Goal: Task Accomplishment & Management: Use online tool/utility

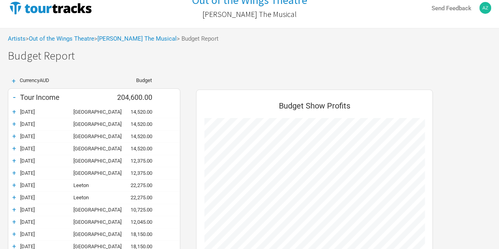
scroll to position [752, 252]
drag, startPoint x: 0, startPoint y: 0, endPoint x: 156, endPoint y: 58, distance: 166.2
click at [156, 58] on h1 "Budget Report" at bounding box center [253, 56] width 491 height 12
click at [124, 42] on div "Artists > Out of the Wings Theatre > [PERSON_NAME] The Musical > Budget Report" at bounding box center [249, 39] width 499 height 22
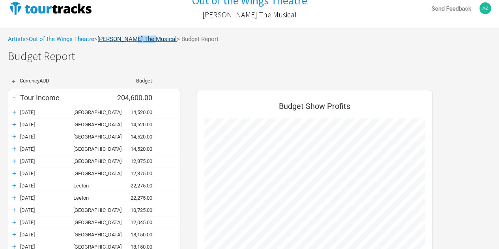
click at [124, 42] on div "Artists > Out of the Wings Theatre > [PERSON_NAME] The Musical > Budget Report" at bounding box center [249, 39] width 499 height 22
click at [121, 40] on link "[PERSON_NAME] The Musical" at bounding box center [136, 38] width 79 height 7
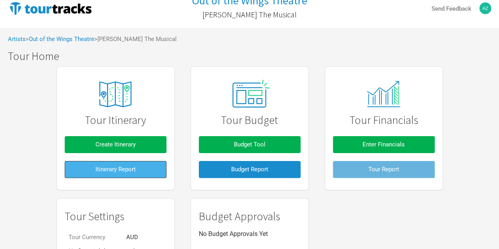
click at [111, 171] on span "Itinerary Report" at bounding box center [115, 169] width 40 height 7
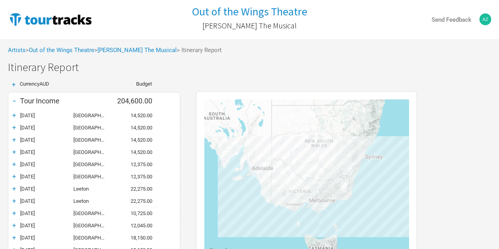
scroll to position [11, 0]
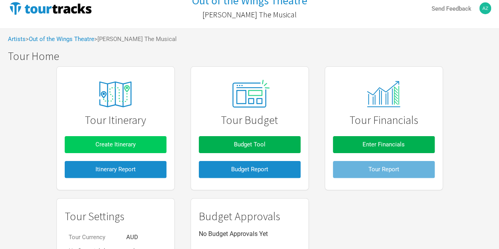
click at [107, 138] on button "Create Itinerary" at bounding box center [116, 144] width 102 height 17
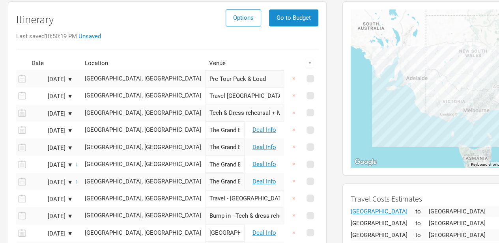
scroll to position [63, 0]
click at [305, 13] on button "Go to Budget" at bounding box center [293, 18] width 49 height 17
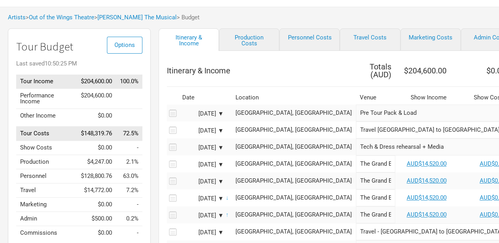
scroll to position [40, 0]
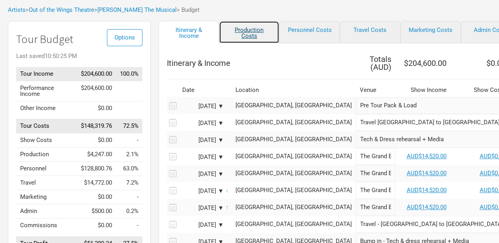
click at [255, 31] on link "Production Costs" at bounding box center [249, 32] width 60 height 22
select select "Shows"
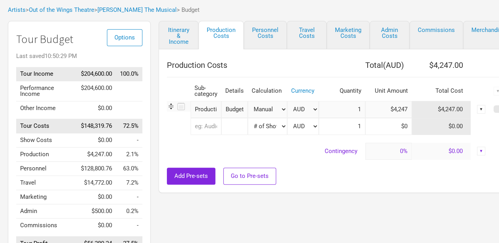
scroll to position [40, 12]
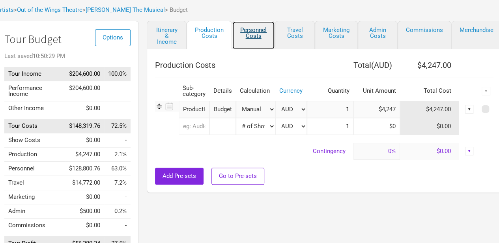
click at [252, 30] on link "Personnel Costs" at bounding box center [253, 35] width 43 height 28
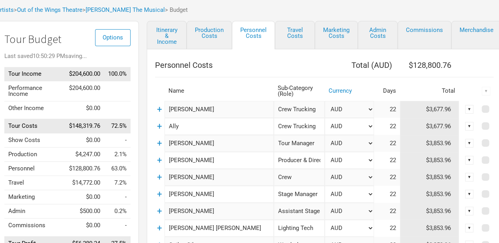
scroll to position [40, 0]
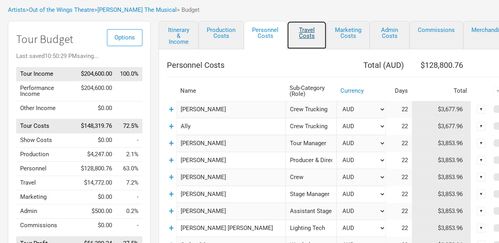
click at [309, 31] on link "Travel Costs" at bounding box center [307, 35] width 40 height 28
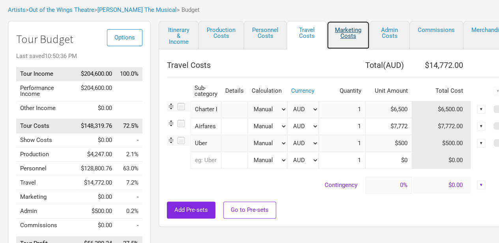
click at [352, 35] on link "Marketing Costs" at bounding box center [347, 35] width 43 height 28
select select "% of Gross"
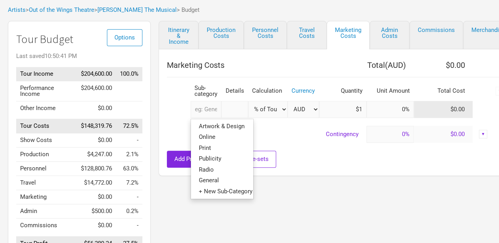
click at [214, 107] on input "text" at bounding box center [205, 109] width 31 height 17
click at [224, 157] on link "Publicity" at bounding box center [222, 158] width 62 height 11
select select "% of Gross"
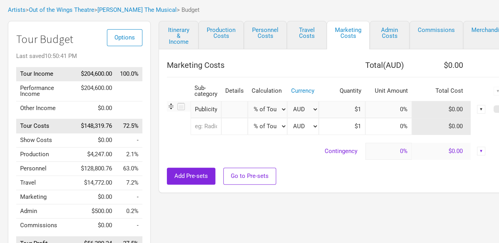
type input "$204,600"
click at [280, 108] on select "Manual # of Shows # of Show Days # of Non-Show Days # of Days # of Tickets Sold…" at bounding box center [267, 109] width 39 height 17
select select "Manual"
click at [248, 101] on select "Manual # of Shows # of Show Days # of Non-Show Days # of Days # of Tickets Sold…" at bounding box center [267, 109] width 39 height 17
type input "1"
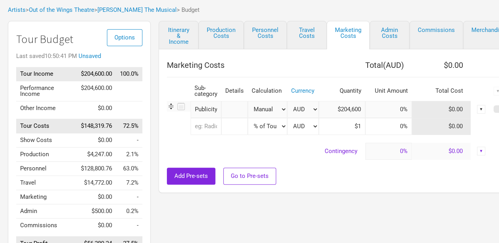
type input "$0"
click at [358, 108] on input "1" at bounding box center [342, 109] width 47 height 17
type input "1"
type input "500"
click at [397, 171] on div "Add Pre-sets Go to Pre-sets" at bounding box center [336, 176] width 338 height 17
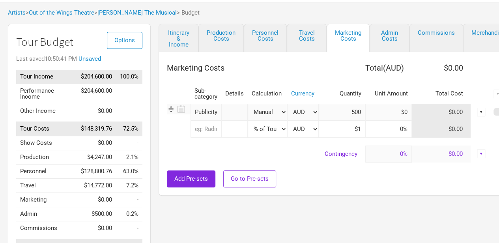
scroll to position [37, 0]
click at [386, 43] on link "Admin Costs" at bounding box center [389, 38] width 40 height 28
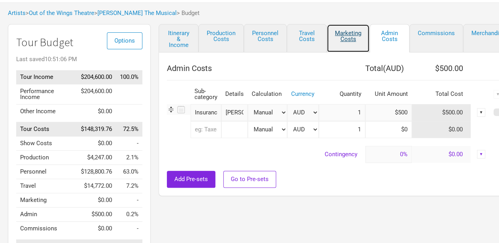
click at [358, 34] on link "Marketing Costs" at bounding box center [347, 38] width 43 height 28
select select "% of Gross"
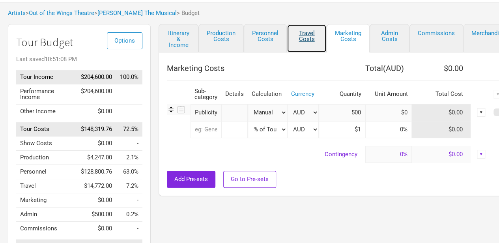
click at [314, 30] on link "Travel Costs" at bounding box center [307, 38] width 40 height 28
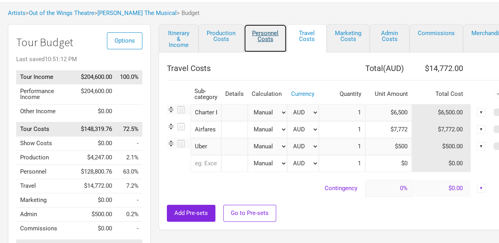
click at [262, 34] on link "Personnel Costs" at bounding box center [265, 38] width 43 height 28
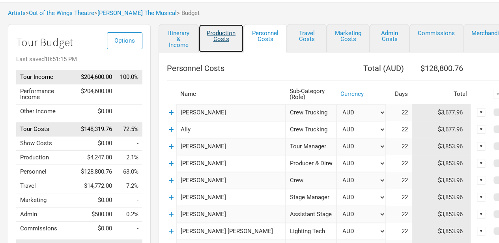
click at [229, 32] on link "Production Costs" at bounding box center [220, 38] width 45 height 28
select select "Shows"
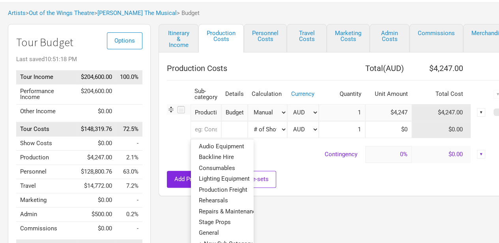
click at [214, 130] on input "text" at bounding box center [205, 129] width 31 height 17
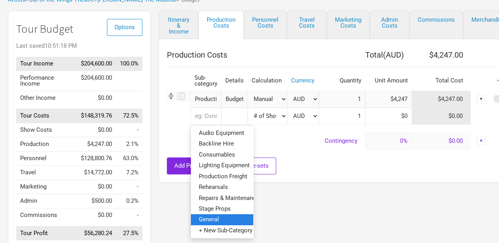
scroll to position [48, 0]
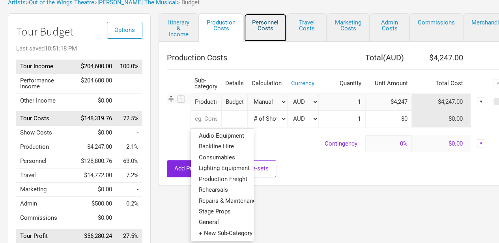
click at [259, 23] on link "Personnel Costs" at bounding box center [265, 27] width 43 height 28
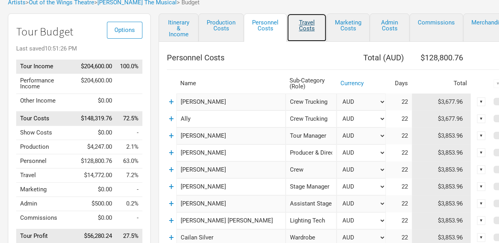
click at [301, 24] on link "Travel Costs" at bounding box center [307, 27] width 40 height 28
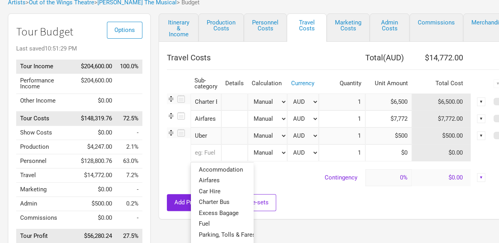
click at [206, 154] on input "text" at bounding box center [205, 152] width 31 height 17
click at [226, 170] on span "Accommodation" at bounding box center [221, 169] width 44 height 7
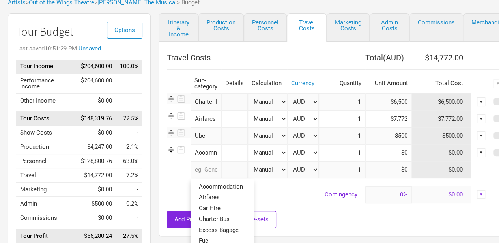
click at [207, 167] on input "text" at bounding box center [205, 169] width 31 height 17
click at [222, 186] on span "Accommodation" at bounding box center [221, 186] width 44 height 7
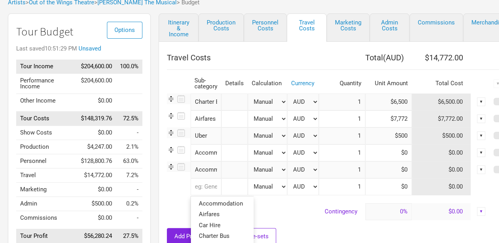
click at [205, 186] on input "text" at bounding box center [205, 186] width 31 height 17
click at [218, 200] on span "Accommodation" at bounding box center [221, 203] width 44 height 7
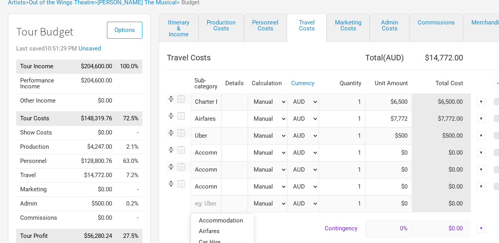
click at [204, 202] on input "text" at bounding box center [205, 203] width 31 height 17
click at [222, 218] on span "Accommodation" at bounding box center [221, 220] width 44 height 7
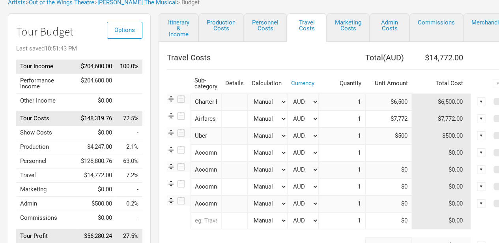
click at [405, 155] on input at bounding box center [388, 152] width 47 height 17
type input "$2,546"
click at [403, 168] on input at bounding box center [388, 169] width 47 height 17
type input "$3,006"
click at [403, 184] on input at bounding box center [388, 186] width 47 height 17
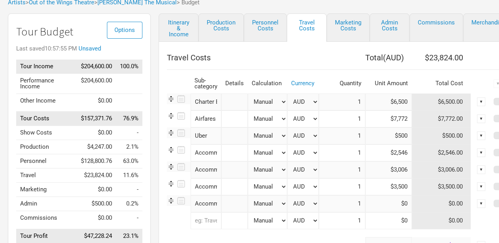
type input "$3,500"
click at [405, 199] on input at bounding box center [388, 203] width 47 height 17
type input "$2,524"
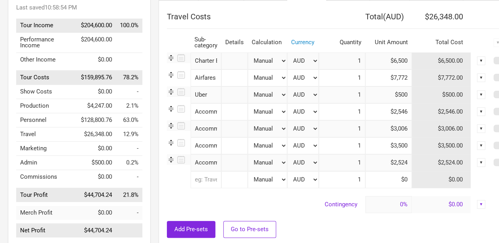
scroll to position [95, 0]
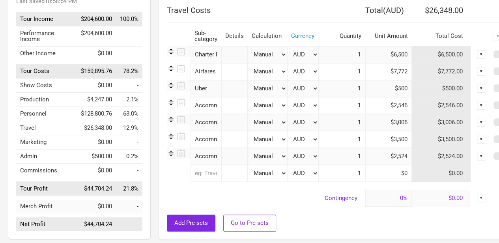
click at [373, 228] on div "Add Pre-sets Go to Pre-sets" at bounding box center [336, 222] width 338 height 17
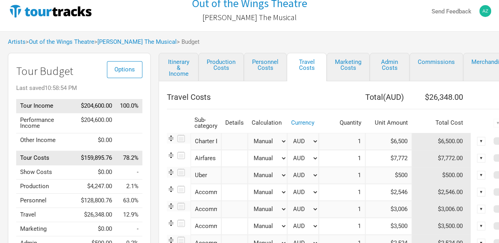
scroll to position [0, 0]
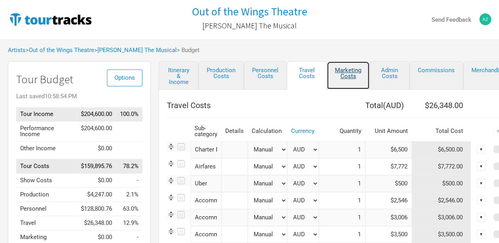
click at [346, 75] on link "Marketing Costs" at bounding box center [347, 75] width 43 height 28
select select "% of Gross"
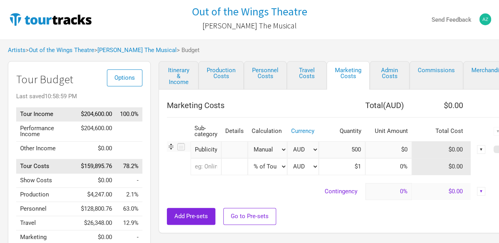
scroll to position [0, 12]
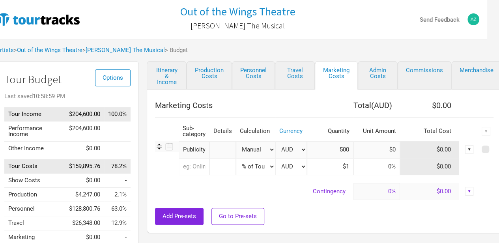
click at [420, 150] on td "$0.00" at bounding box center [429, 149] width 59 height 17
click at [349, 149] on input "500" at bounding box center [330, 149] width 47 height 17
type input "5"
type input "1"
click at [395, 147] on input at bounding box center [376, 149] width 47 height 17
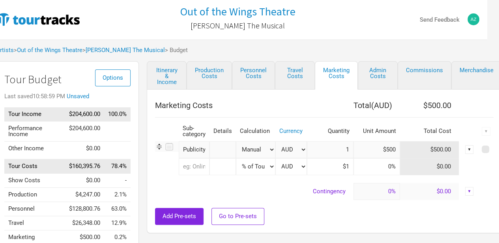
type input "$500"
click at [375, 74] on link "Admin Costs" at bounding box center [378, 75] width 40 height 28
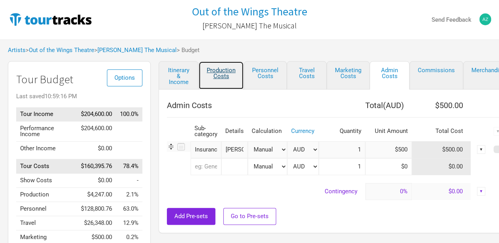
click at [222, 71] on link "Production Costs" at bounding box center [220, 75] width 45 height 28
select select "Shows"
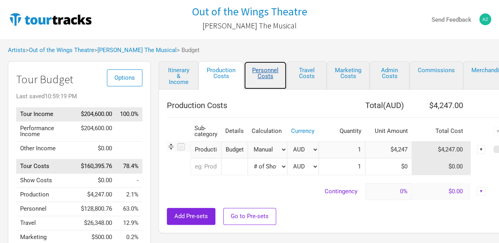
click at [247, 71] on link "Personnel Costs" at bounding box center [265, 75] width 43 height 28
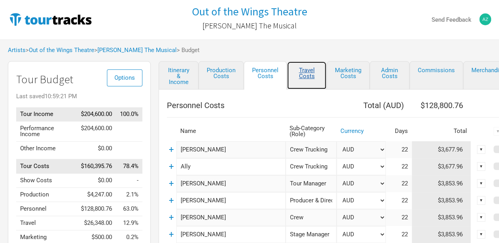
click at [304, 68] on link "Travel Costs" at bounding box center [307, 75] width 40 height 28
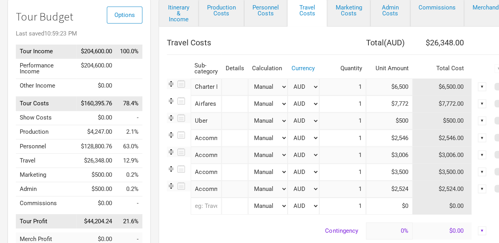
scroll to position [62, 0]
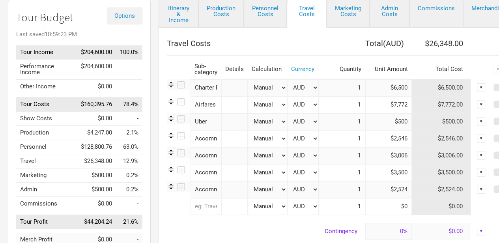
click at [131, 12] on span "Options" at bounding box center [124, 15] width 21 height 7
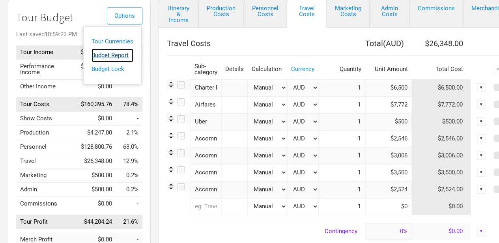
click at [125, 55] on link "Budget Report" at bounding box center [112, 55] width 42 height 14
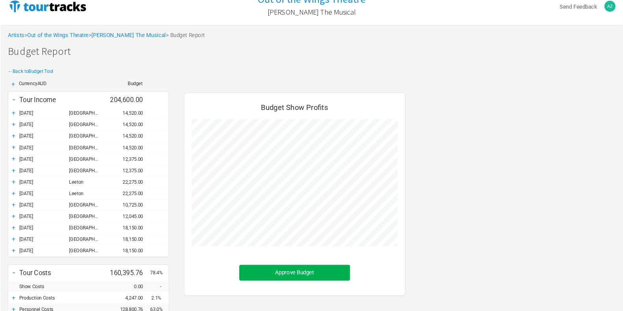
scroll to position [375, 252]
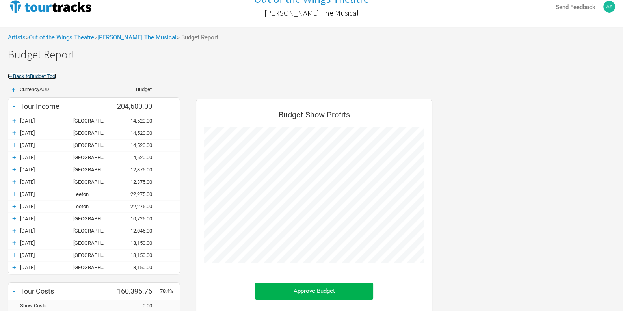
click at [39, 76] on link "← Back to Budget Tool" at bounding box center [32, 76] width 48 height 6
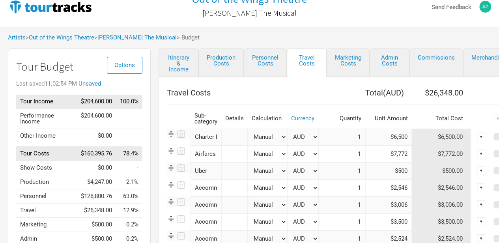
scroll to position [14, 0]
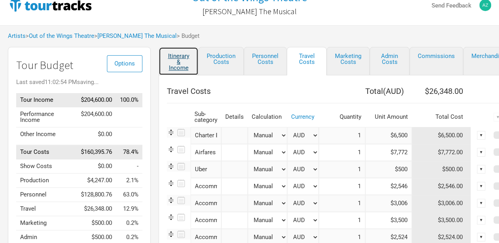
click at [181, 57] on link "Itinerary & Income" at bounding box center [178, 61] width 40 height 28
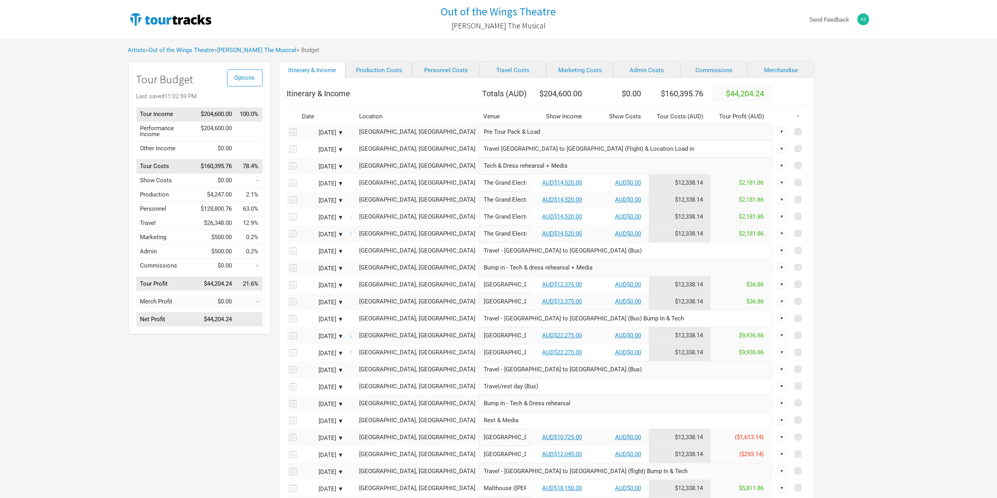
scroll to position [1, 0]
click at [367, 65] on link "Production Costs" at bounding box center [378, 68] width 67 height 17
select select "Shows"
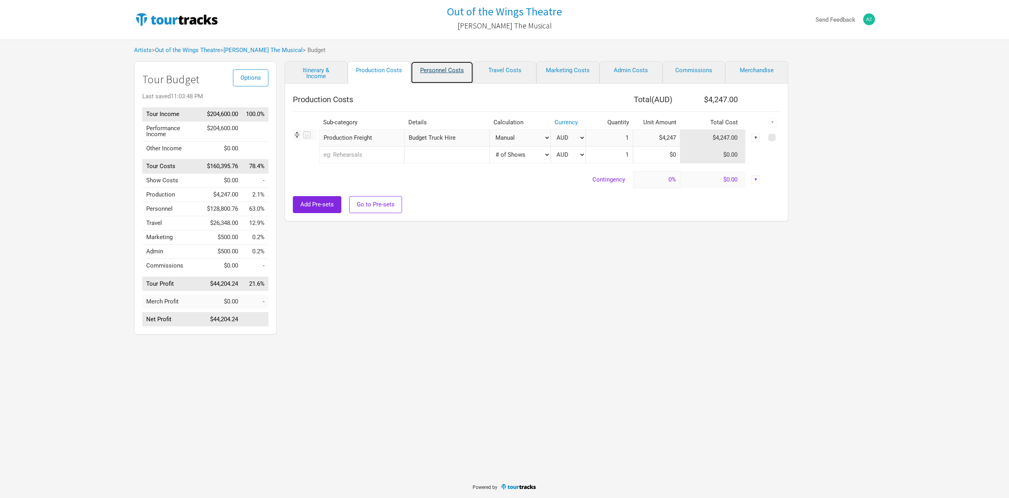
click at [452, 71] on link "Personnel Costs" at bounding box center [442, 72] width 63 height 22
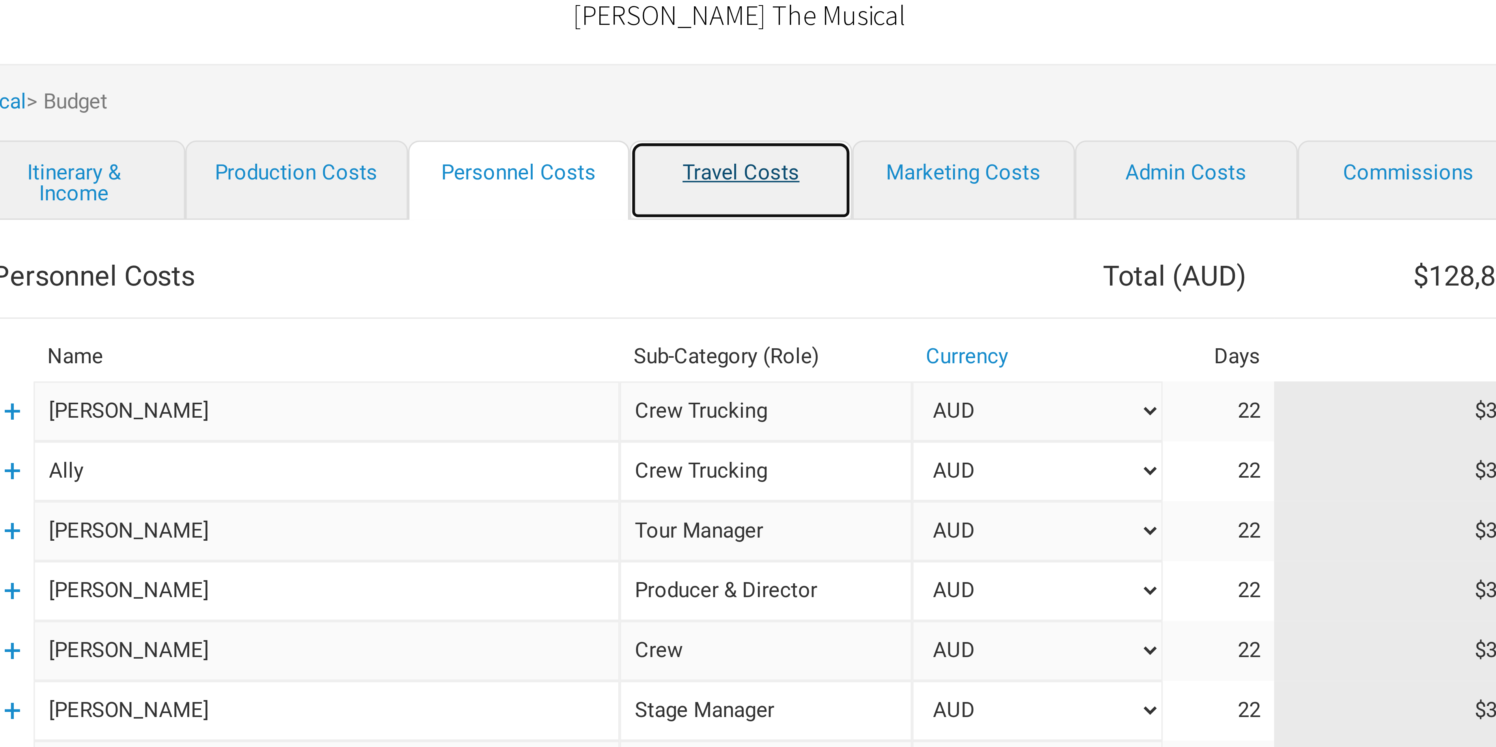
click at [498, 72] on link "Travel Costs" at bounding box center [748, 72] width 63 height 22
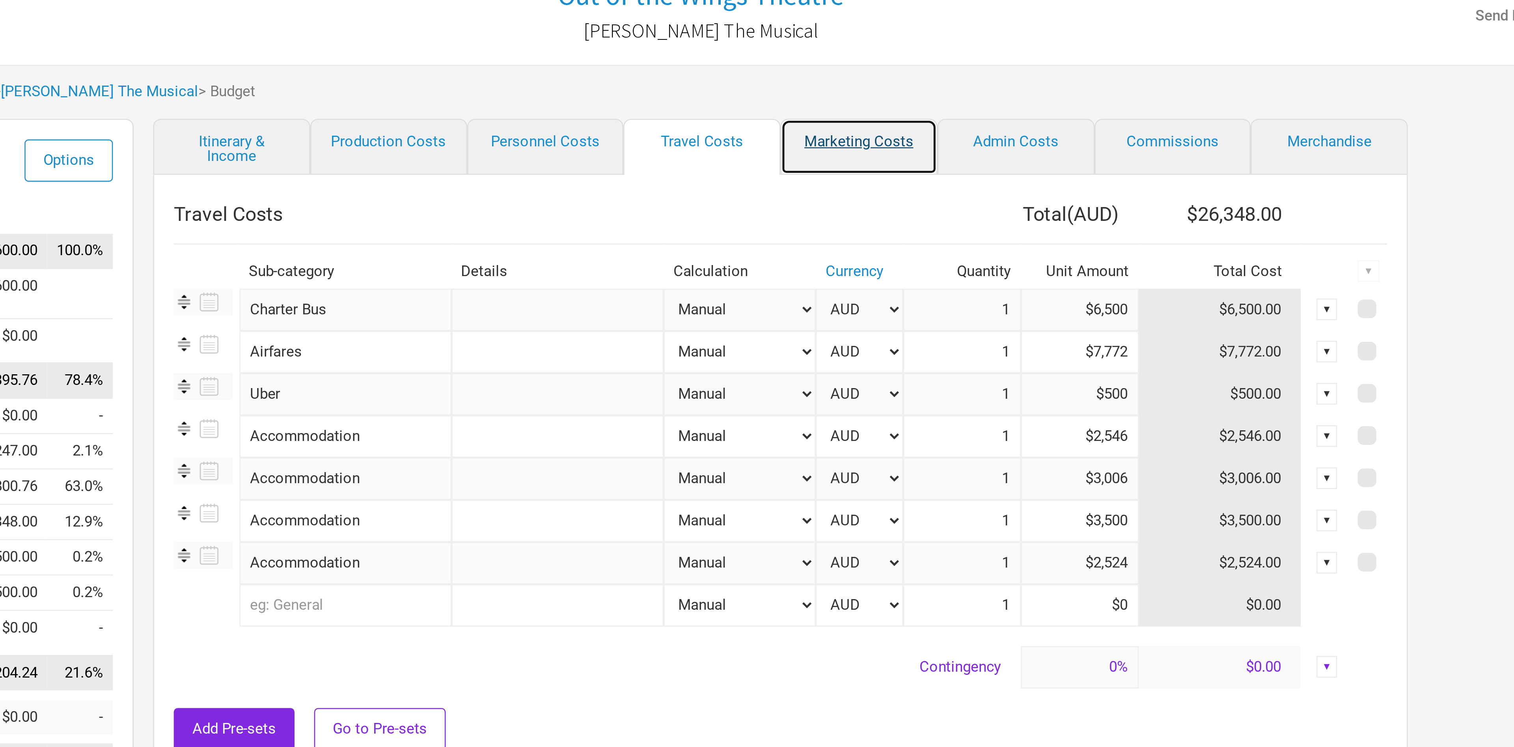
click at [498, 74] on link "Marketing Costs" at bounding box center [820, 72] width 63 height 22
select select "% of Gross"
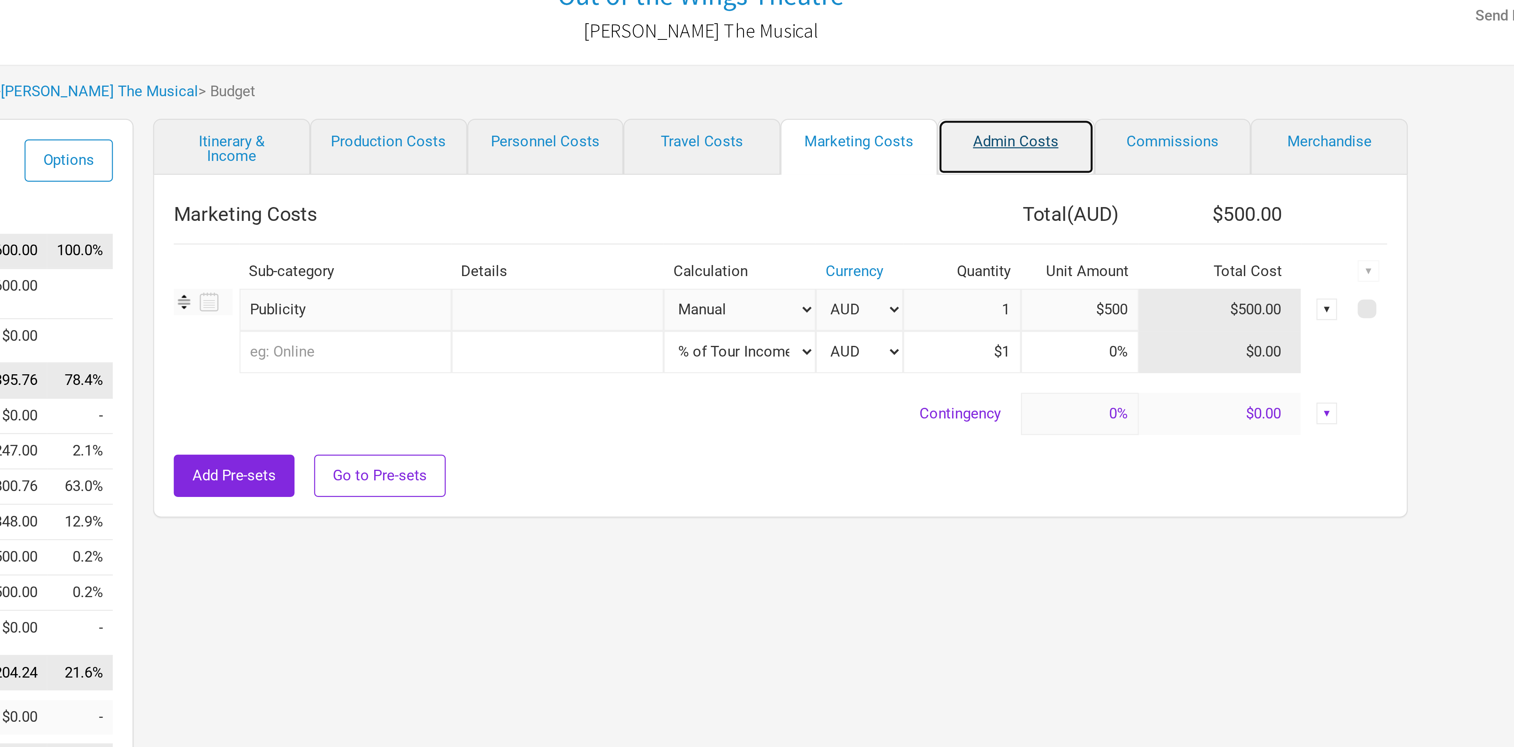
click at [498, 70] on link "Admin Costs" at bounding box center [883, 72] width 63 height 22
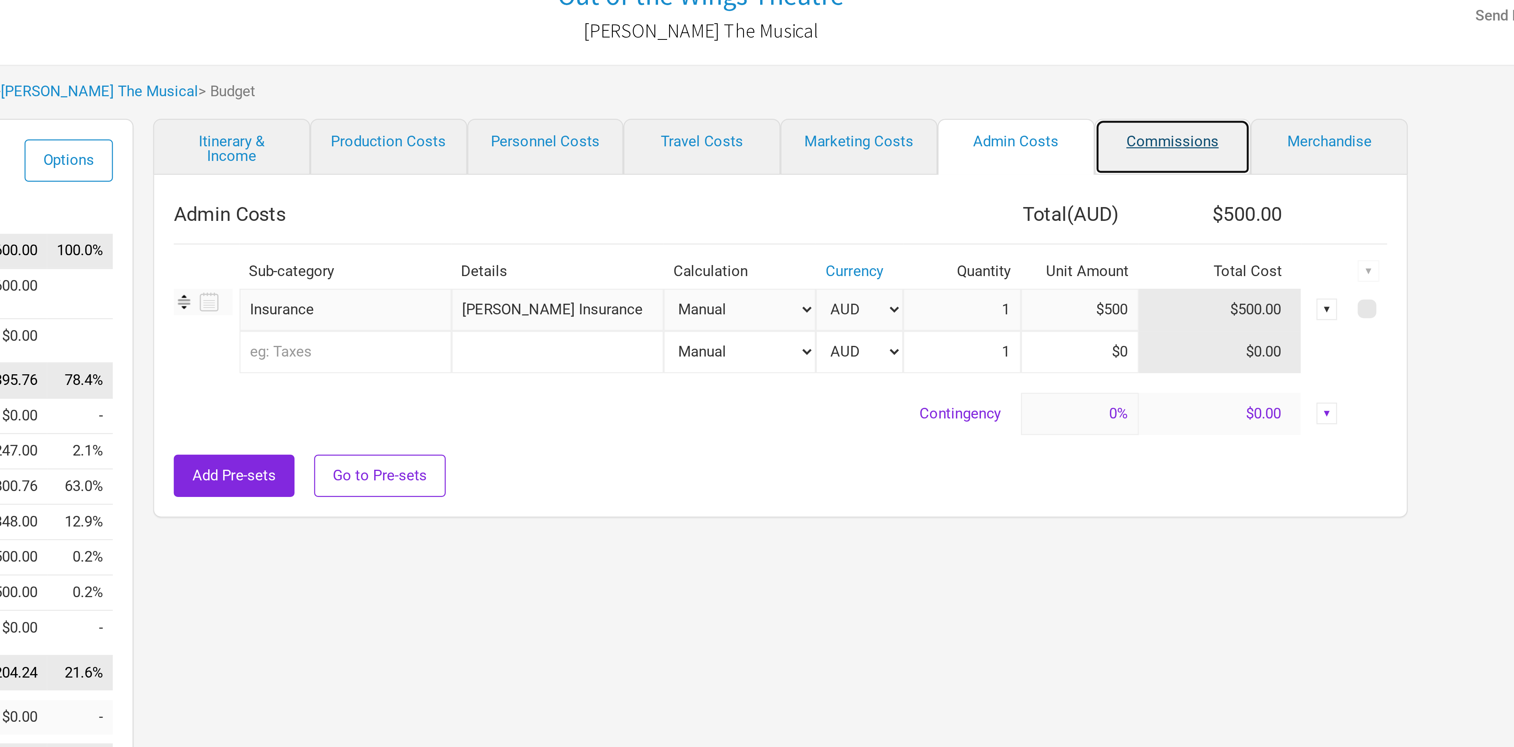
click at [498, 63] on link "Commissions" at bounding box center [946, 72] width 63 height 22
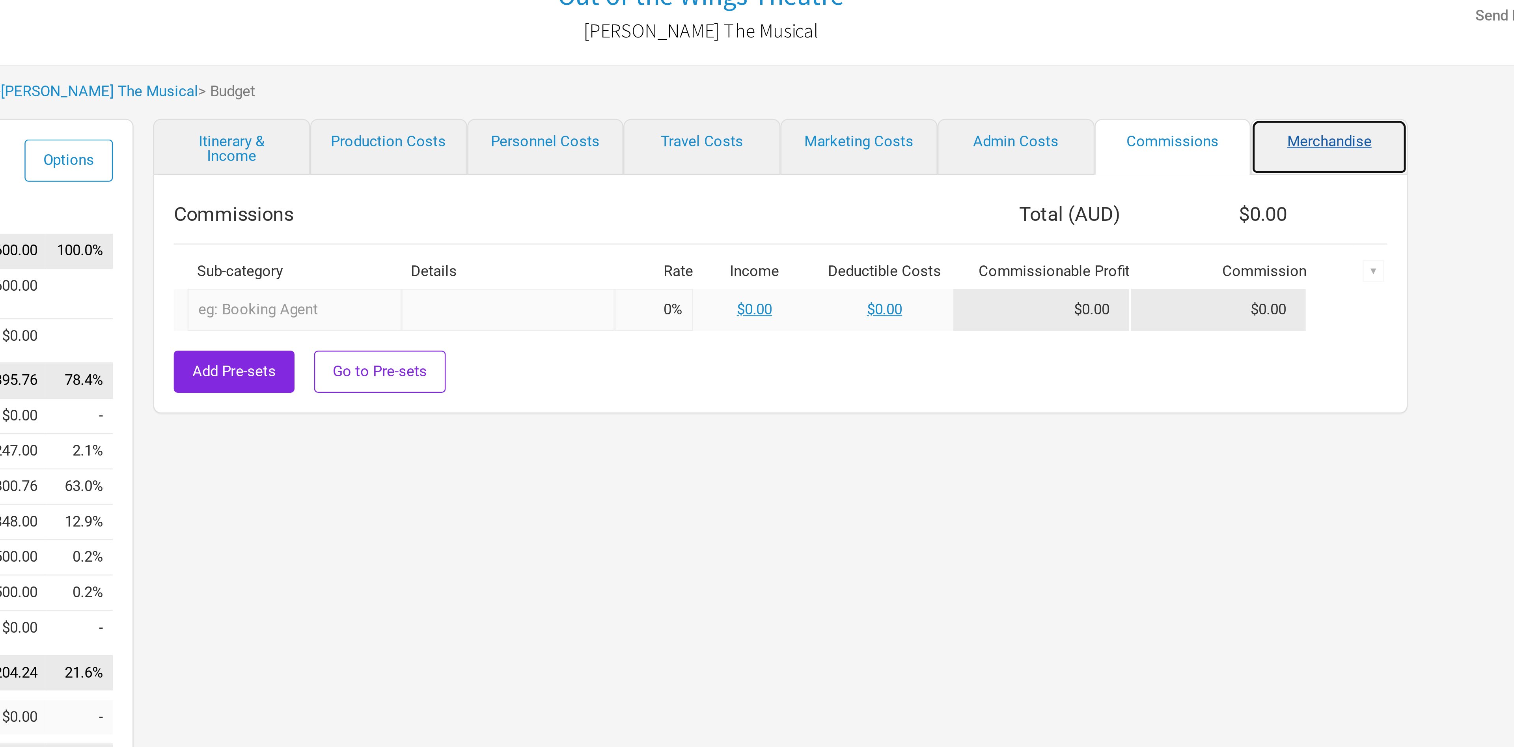
click at [498, 69] on link "Merchandise" at bounding box center [1009, 72] width 63 height 22
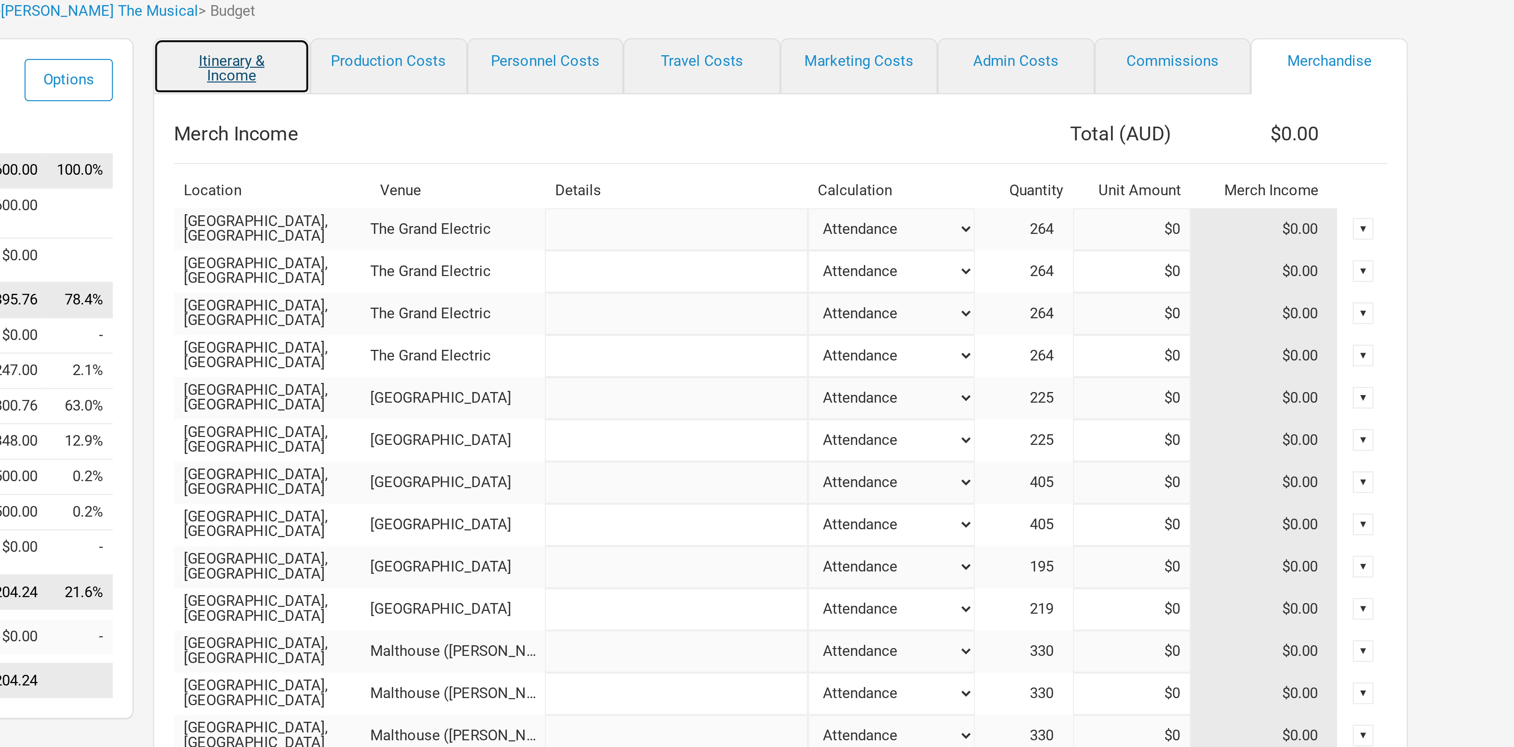
click at [498, 65] on link "Itinerary & Income" at bounding box center [568, 72] width 63 height 22
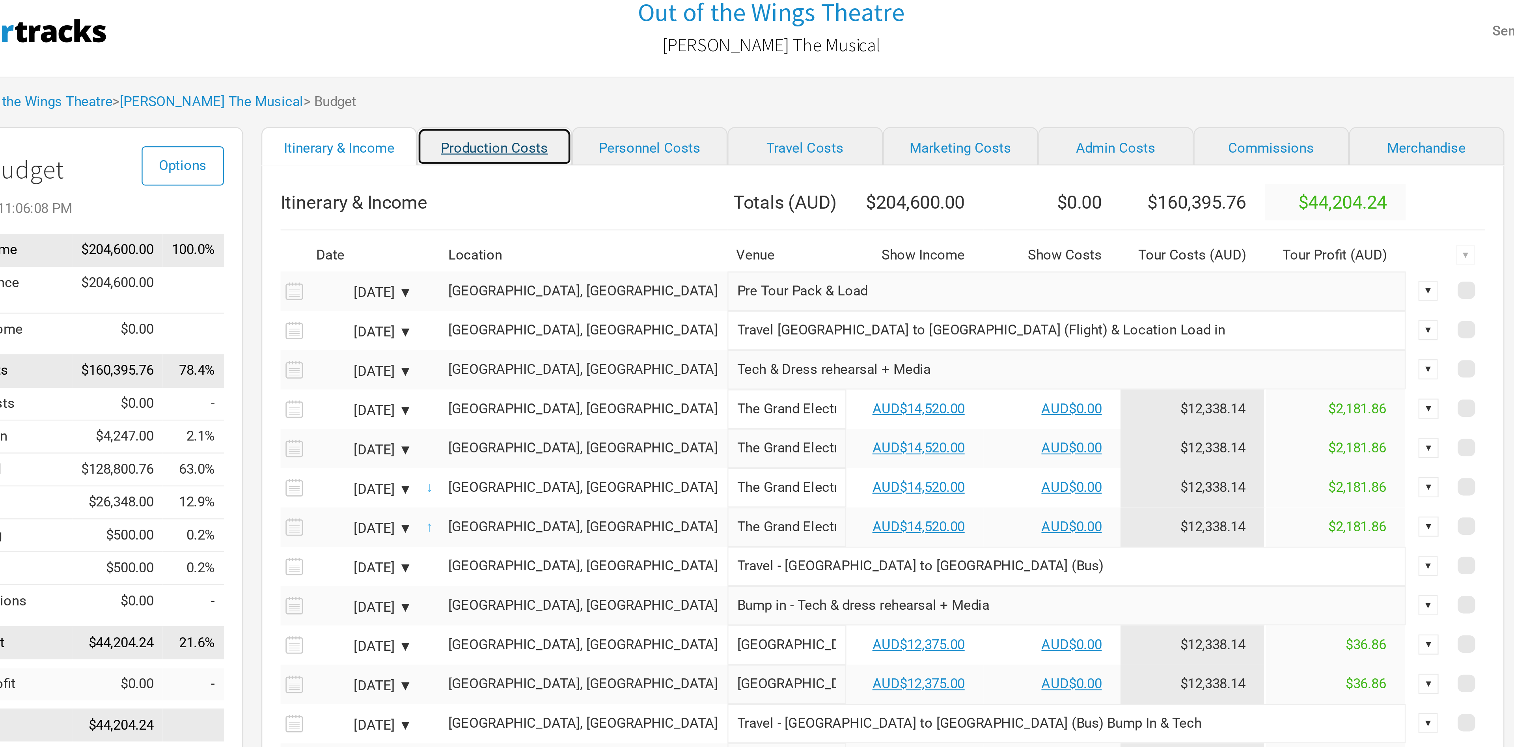
click at [498, 73] on link "Production Costs" at bounding box center [637, 69] width 67 height 17
select select "Shows"
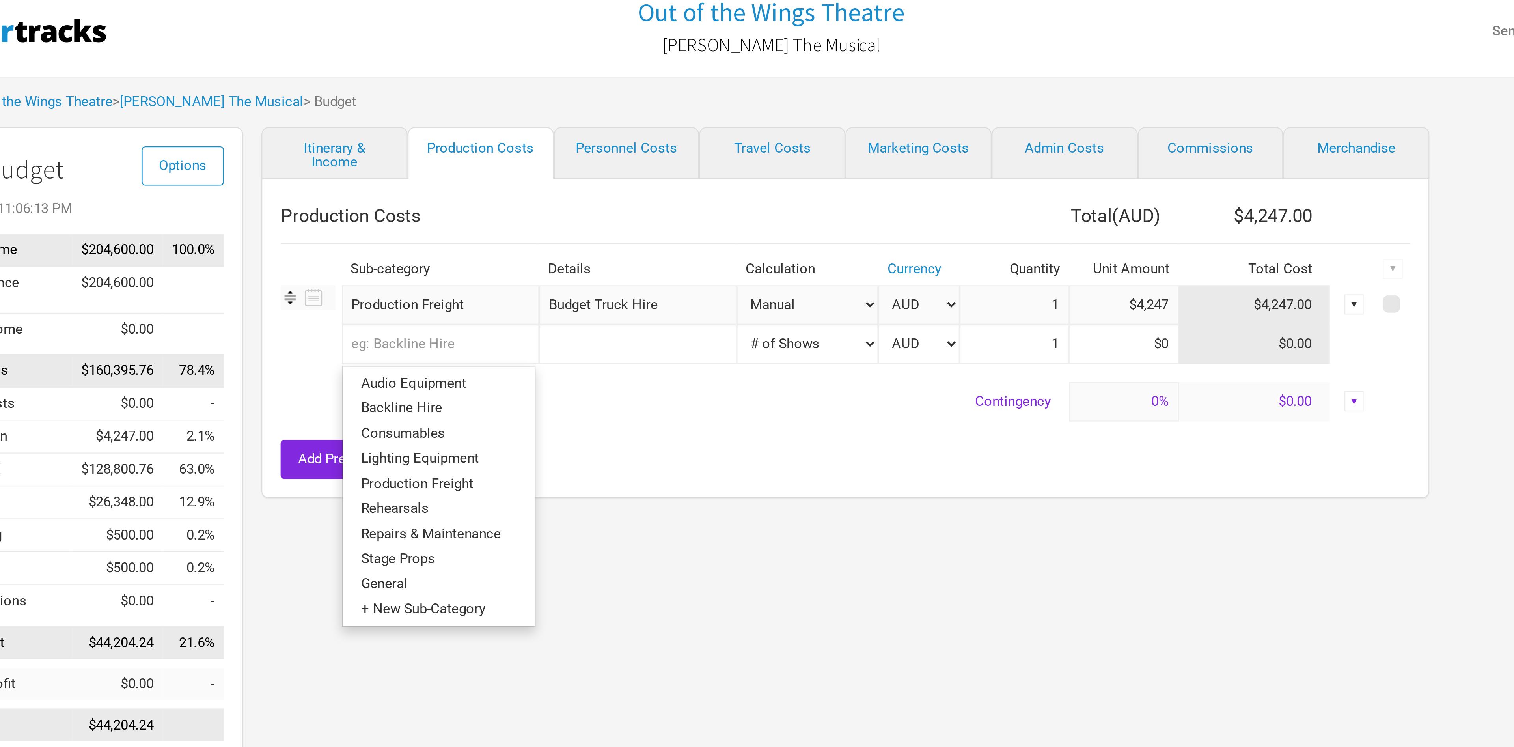
click at [498, 156] on input "text" at bounding box center [614, 154] width 85 height 17
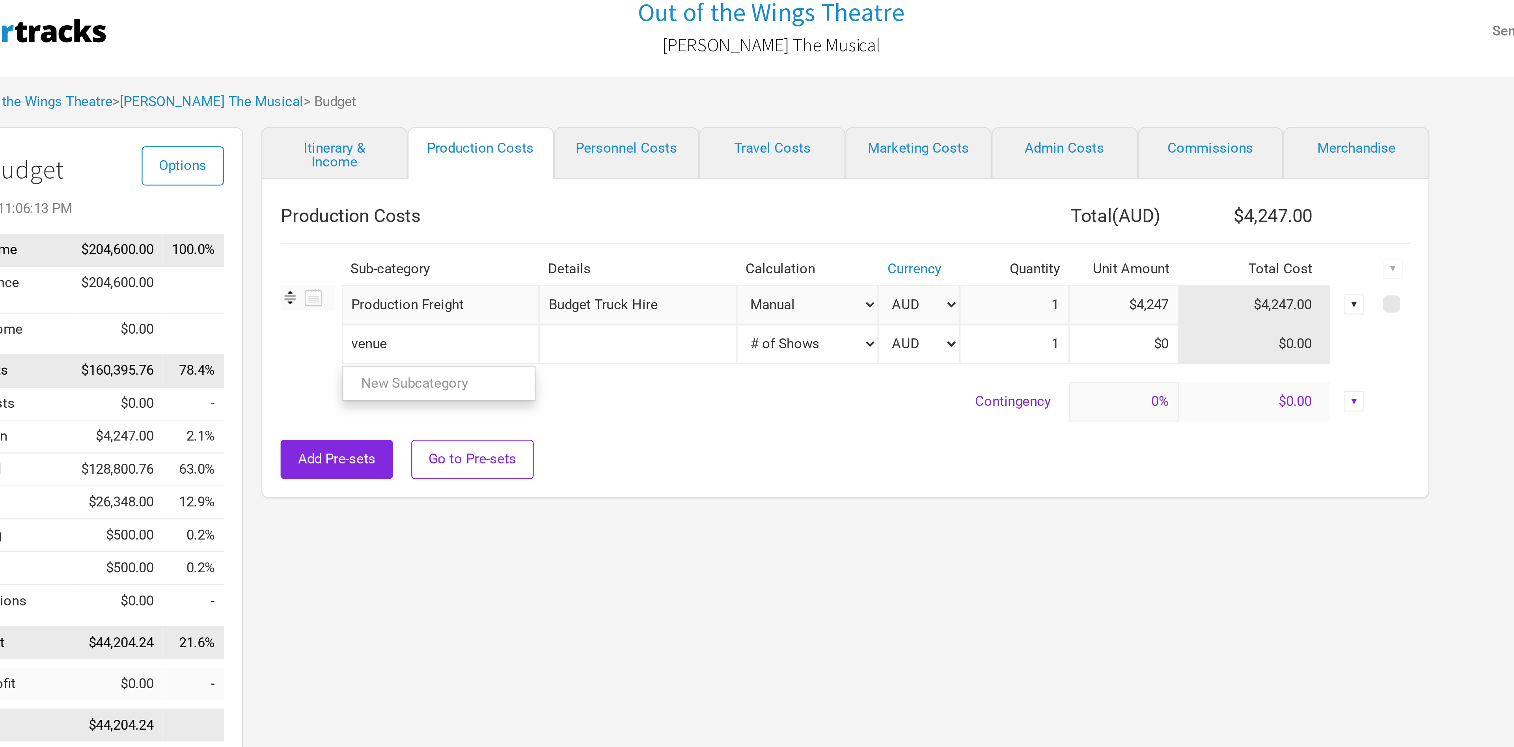
type input "venue"
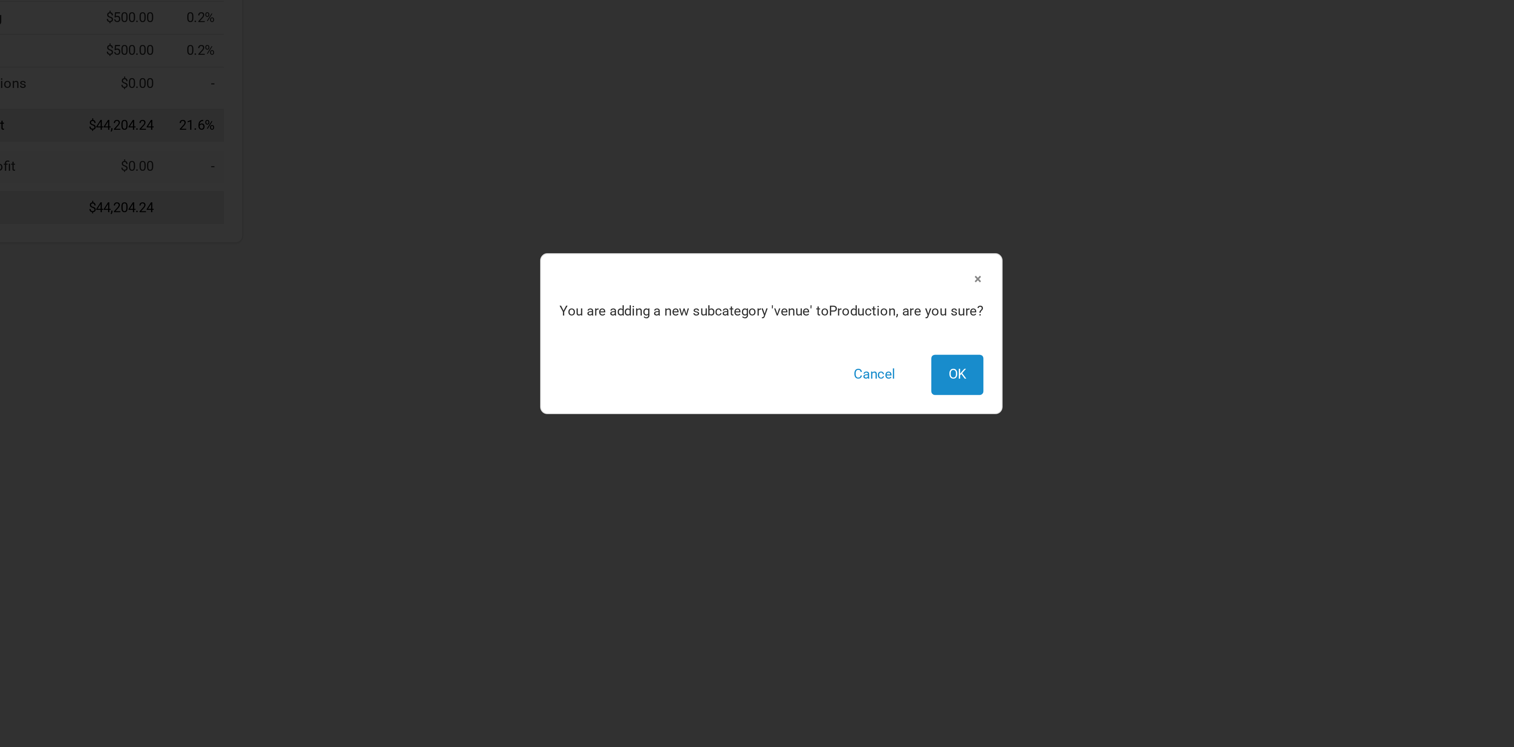
click at [498, 163] on td "venue New Subcategory New Subcategory × You are adding a new subcategory ' venu…" at bounding box center [648, 154] width 158 height 17
click at [498, 248] on button "OK" at bounding box center [837, 390] width 22 height 17
select select "Shows"
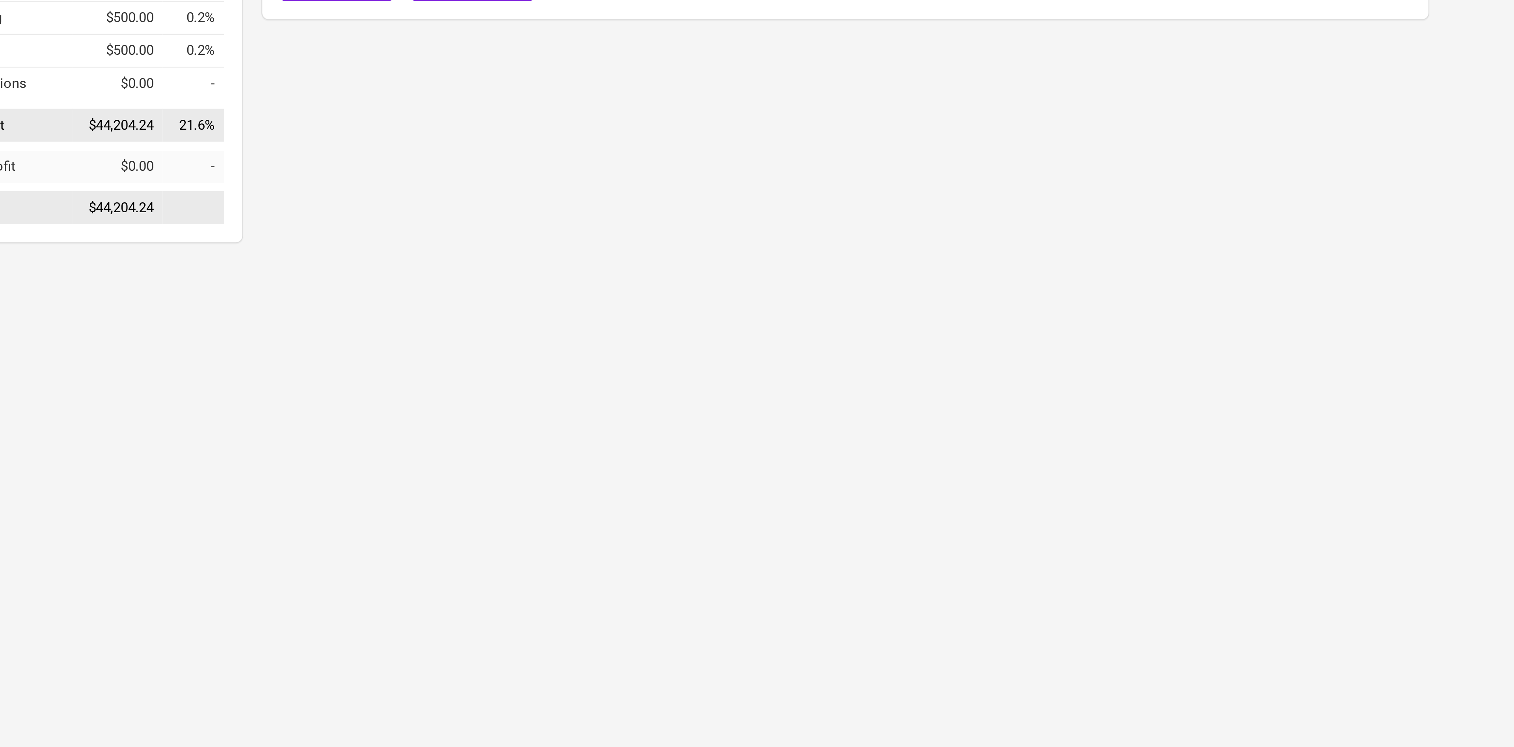
type input "13"
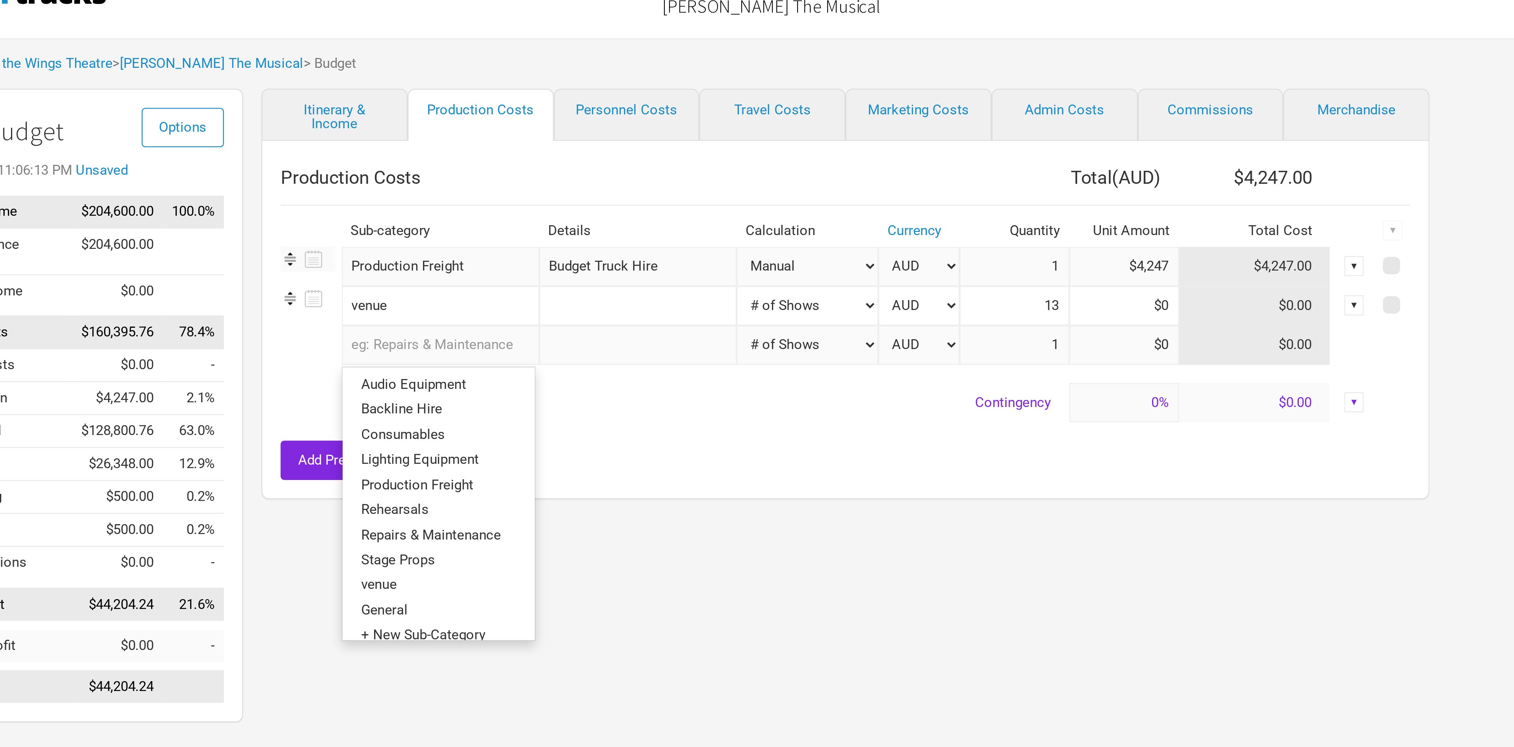
click at [498, 172] on input "text" at bounding box center [614, 171] width 85 height 17
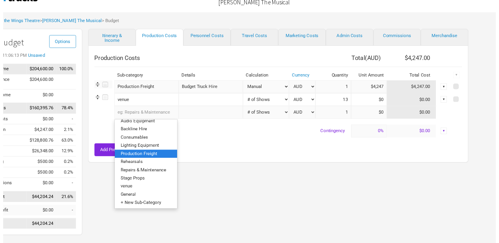
scroll to position [24, 0]
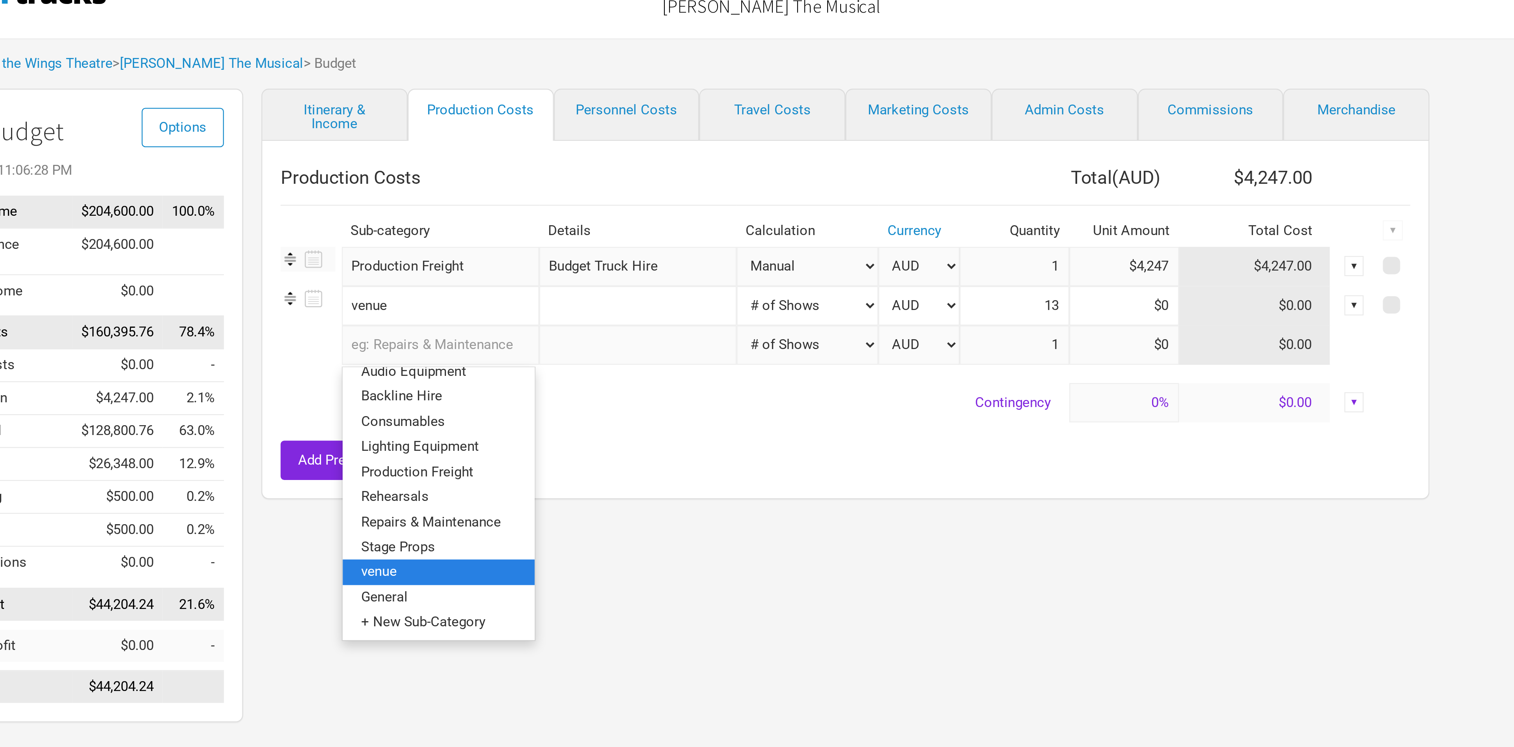
click at [498, 248] on link "venue" at bounding box center [613, 269] width 83 height 11
select select "Shows"
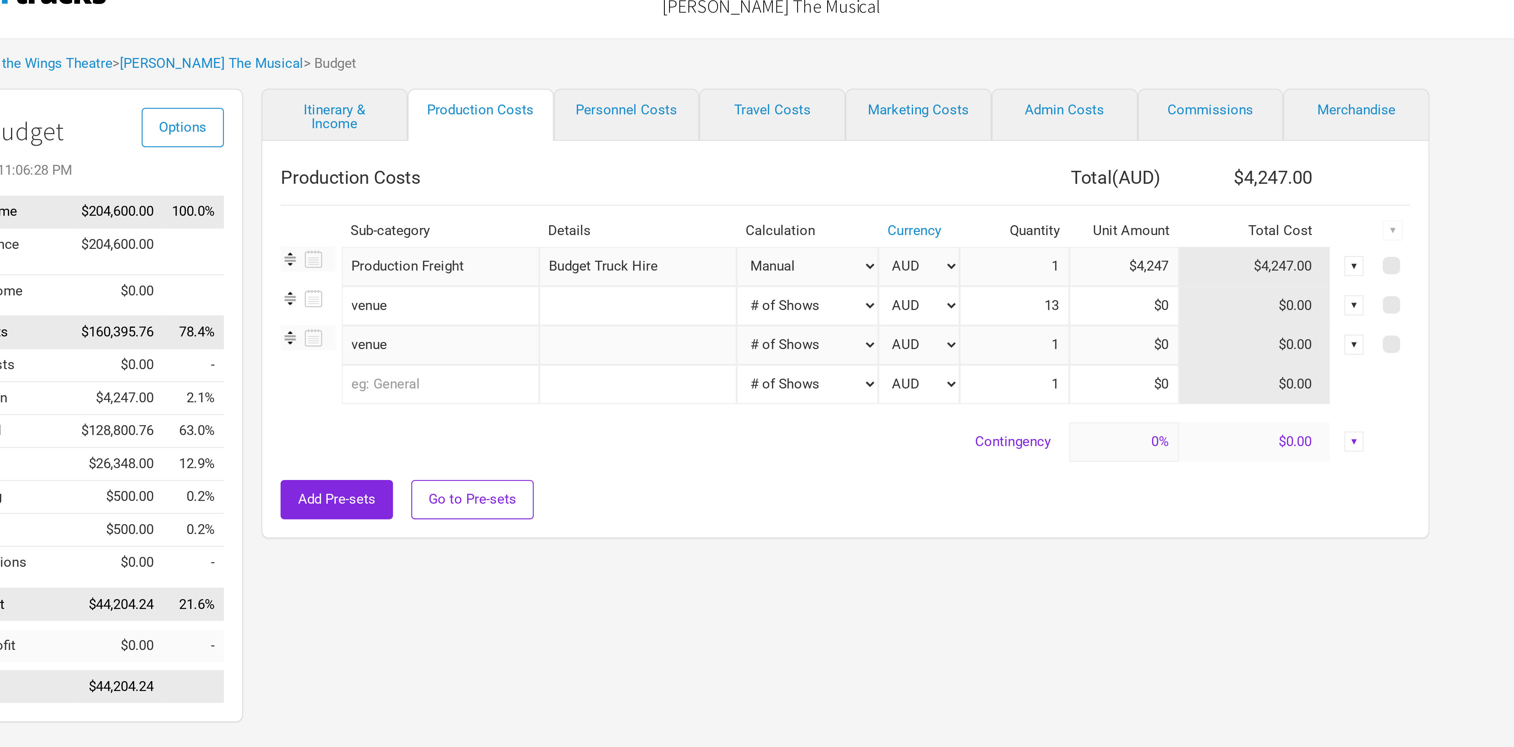
type input "13"
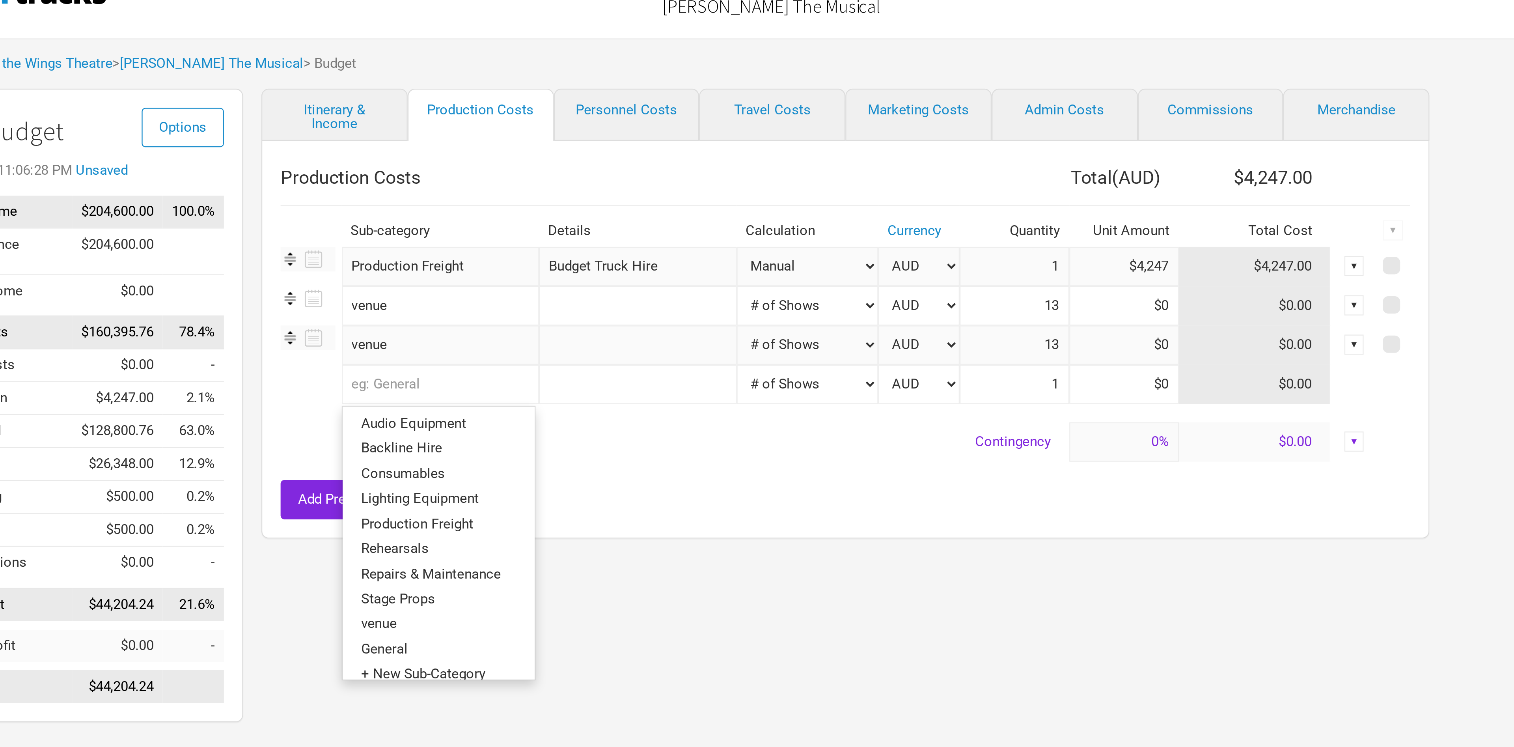
click at [498, 188] on input "text" at bounding box center [614, 188] width 85 height 17
click at [498, 248] on link "venue" at bounding box center [613, 292] width 83 height 11
select select "Shows"
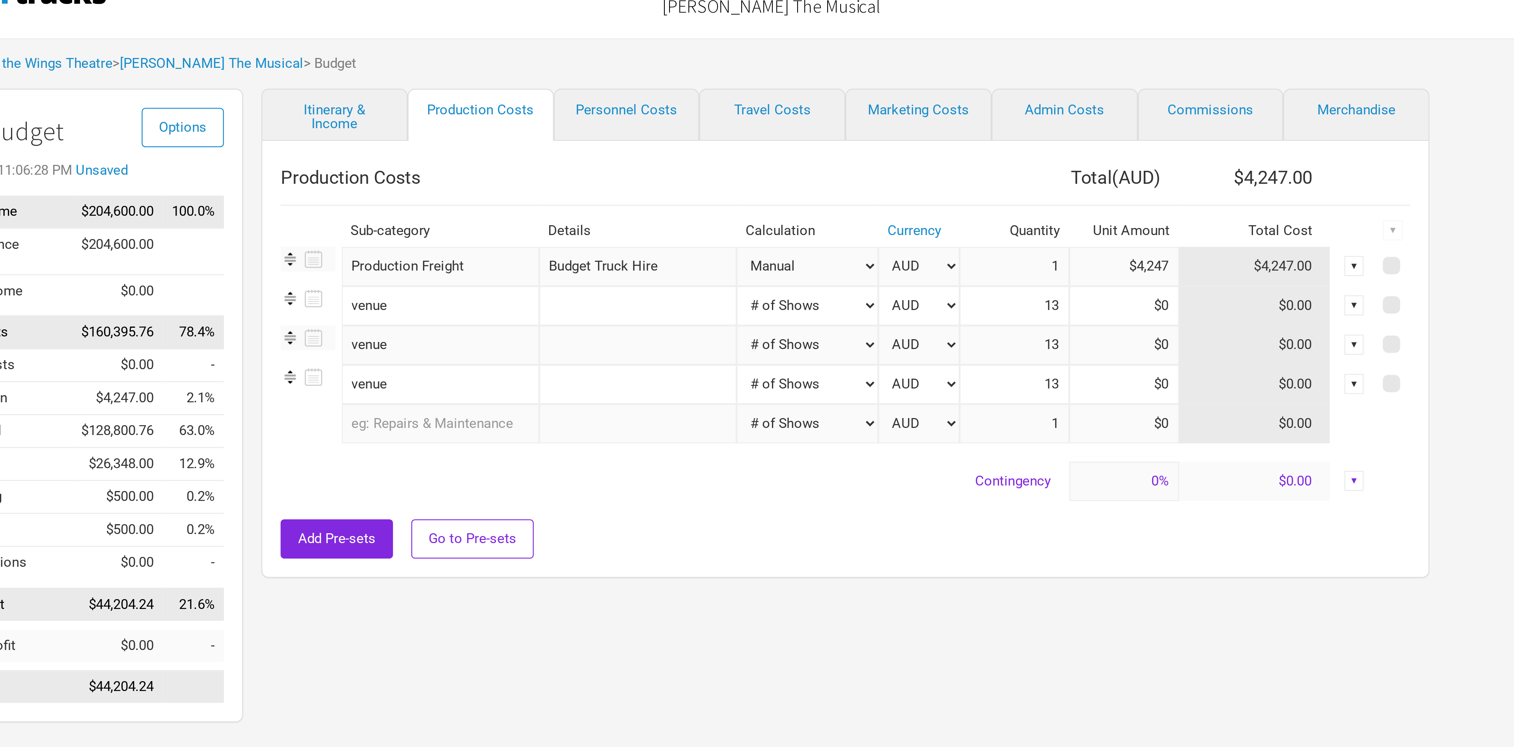
type input "13"
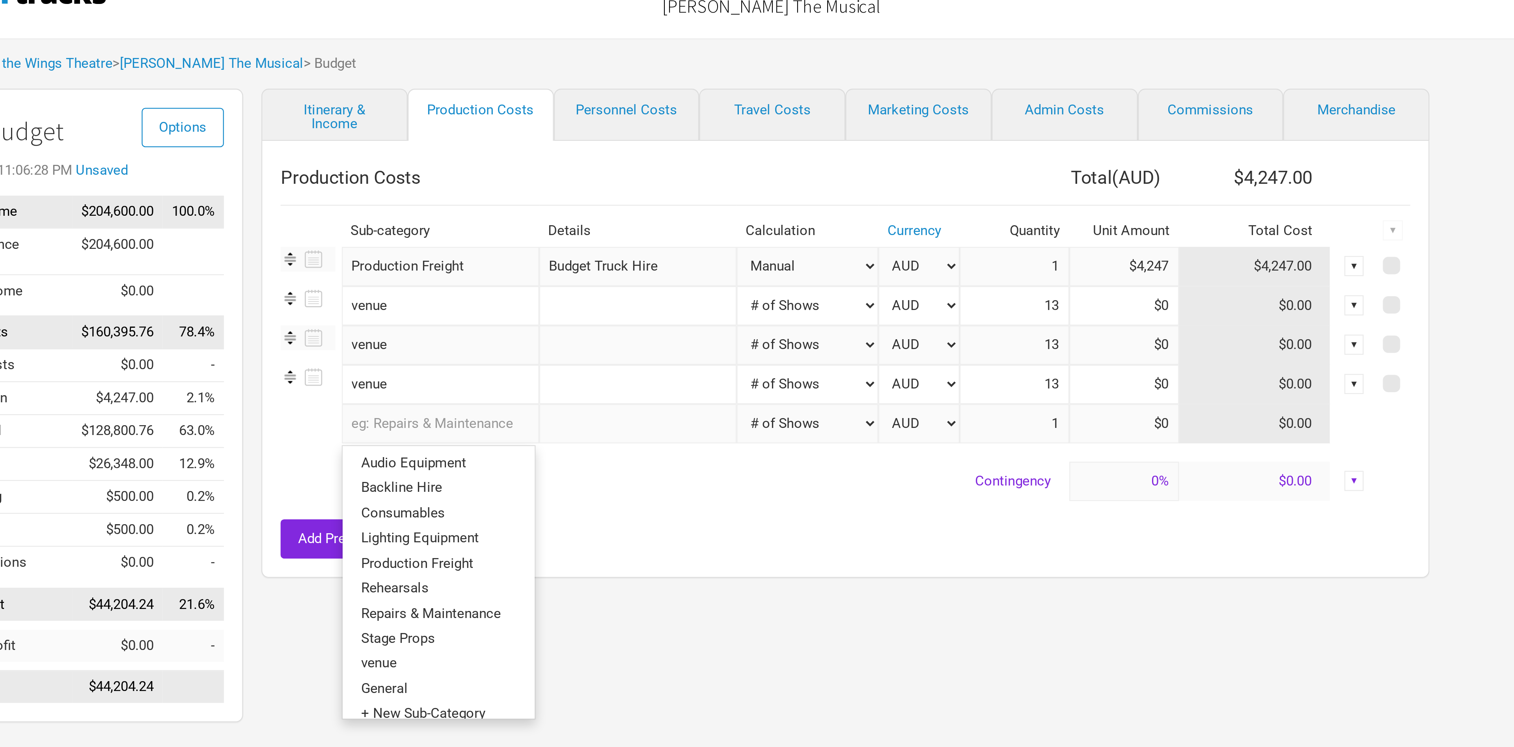
click at [498, 203] on input "text" at bounding box center [614, 205] width 85 height 17
click at [498, 248] on link "venue" at bounding box center [613, 309] width 83 height 11
select select "Shows"
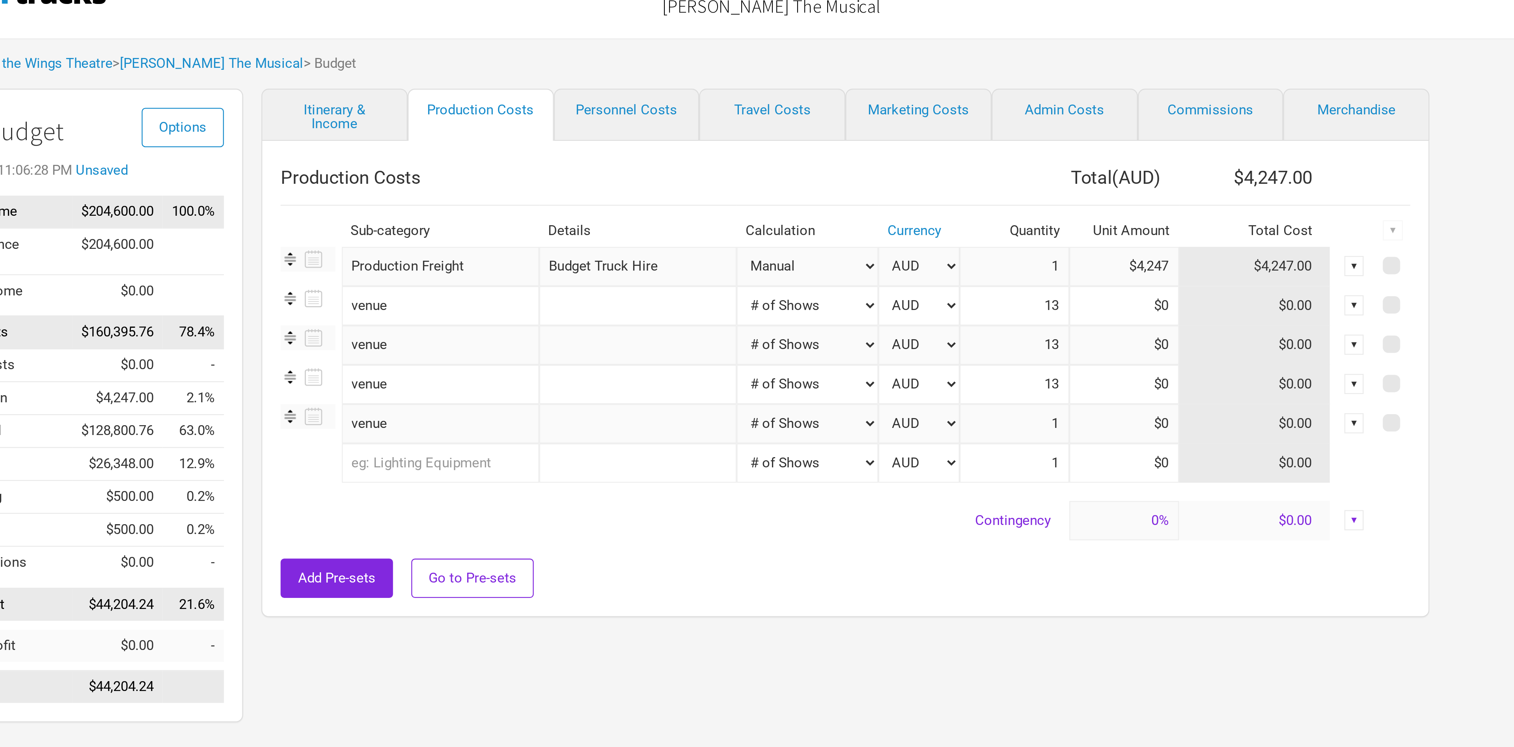
type input "13"
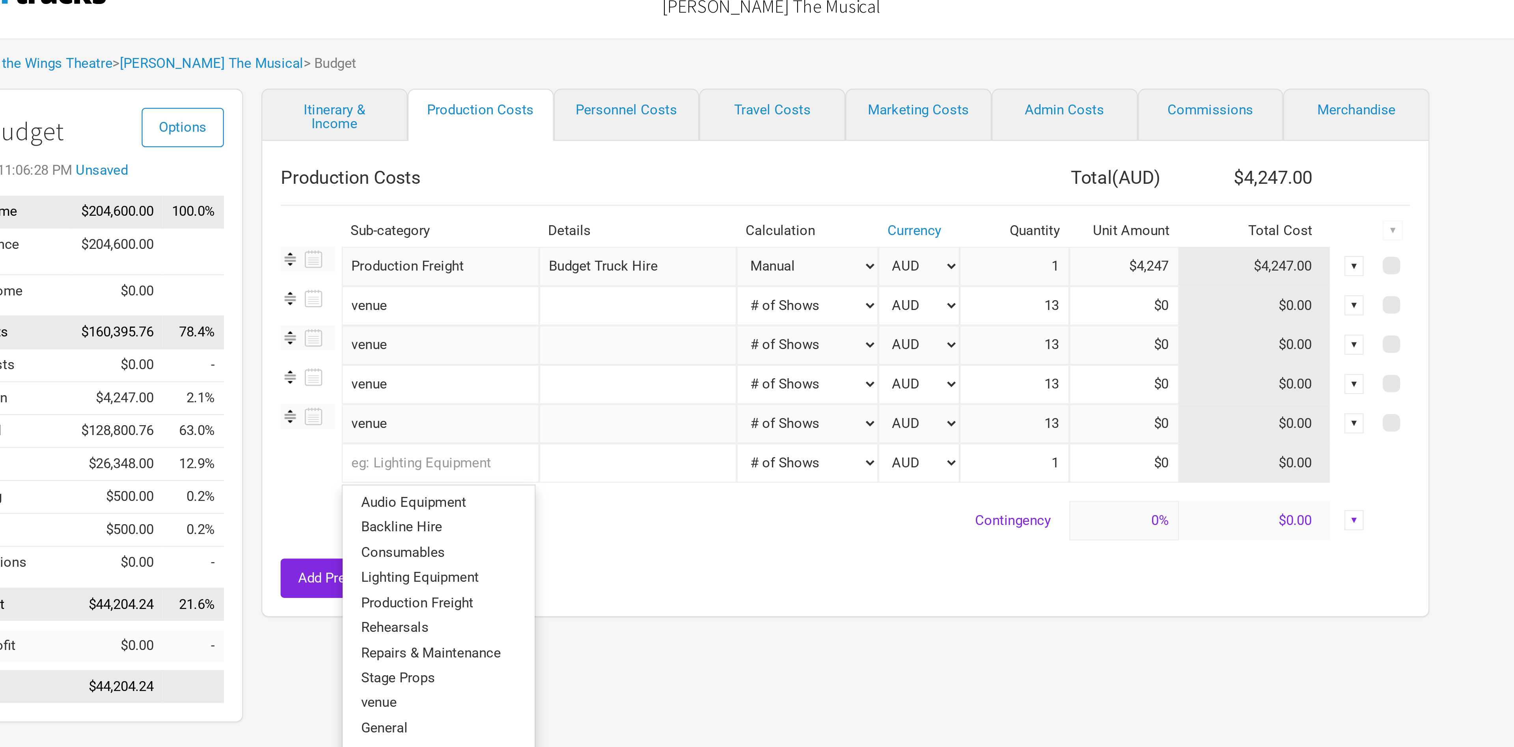
click at [498, 225] on input "text" at bounding box center [614, 222] width 85 height 17
click at [498, 248] on link "venue" at bounding box center [613, 326] width 83 height 11
select select "Shows"
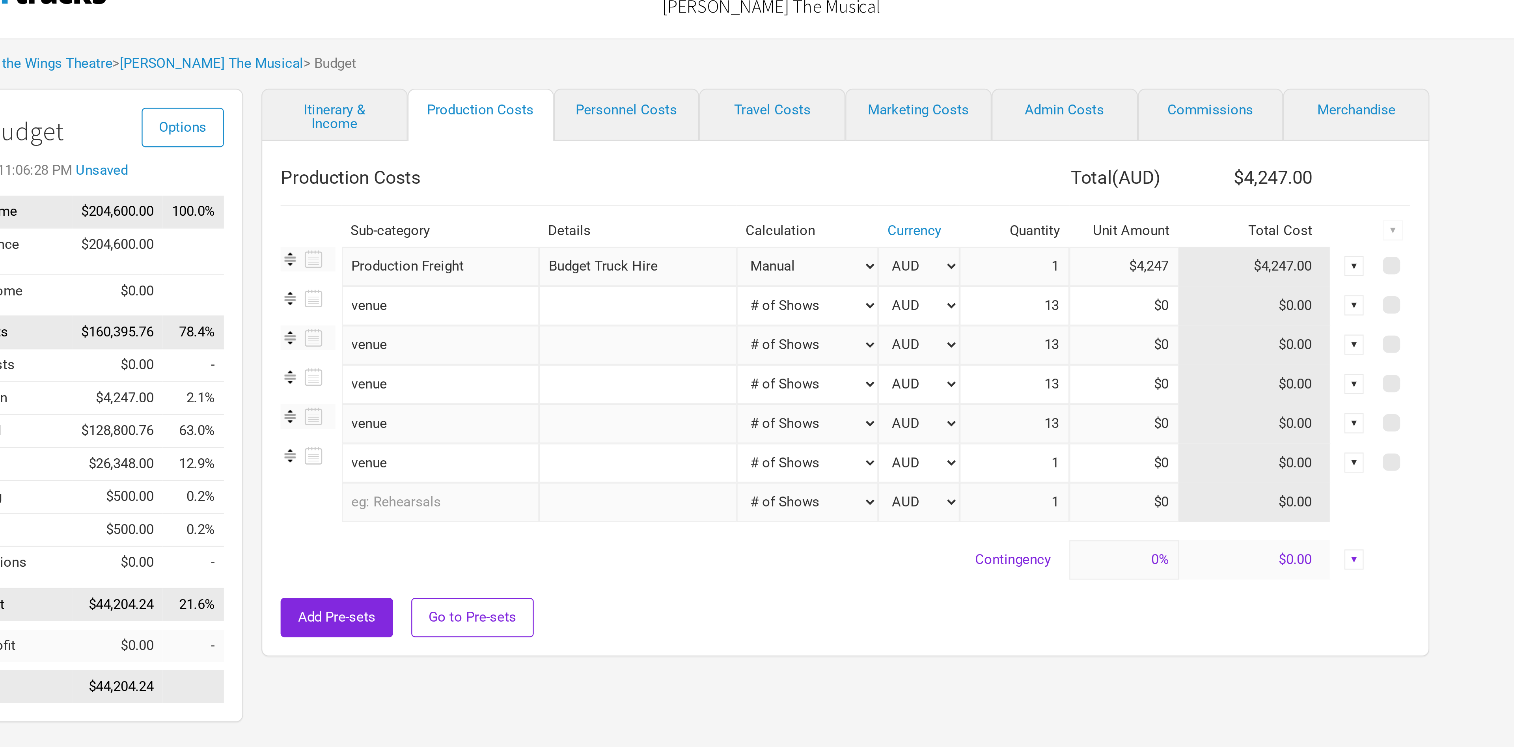
type input "13"
click at [498, 155] on select "Manual # of Shows # of Show Days # of Non-Show Days # of Days # of Tickets Sold…" at bounding box center [772, 154] width 61 height 17
select select "Manual"
click at [498, 147] on select "Manual # of Shows # of Show Days # of Non-Show Days # of Days # of Tickets Sold…" at bounding box center [772, 154] width 61 height 17
type input "1"
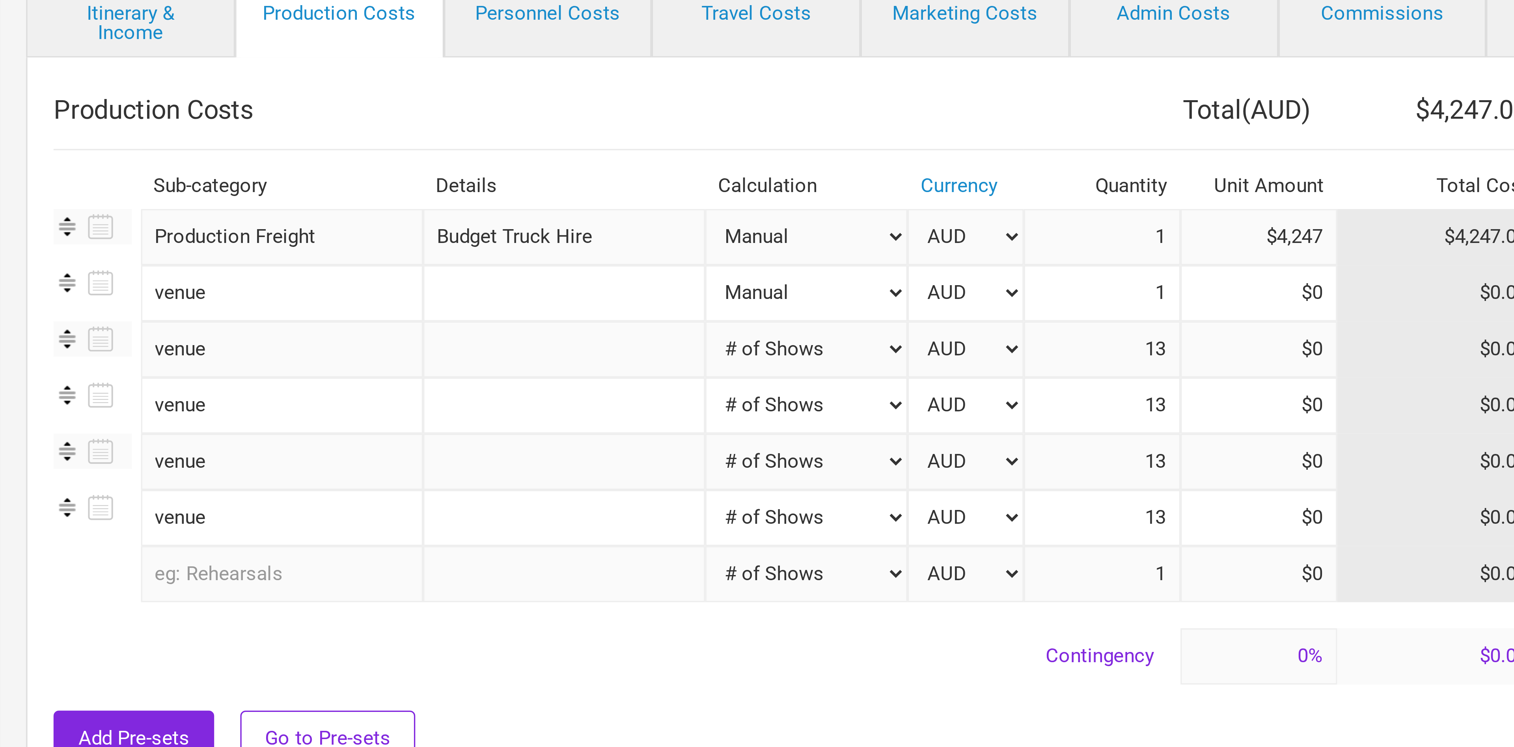
click at [498, 171] on select "Manual # of Shows # of Show Days # of Non-Show Days # of Days # of Tickets Sold…" at bounding box center [772, 171] width 61 height 17
select select "Manual"
click at [498, 164] on select "Manual # of Shows # of Show Days # of Non-Show Days # of Days # of Tickets Sold…" at bounding box center [772, 171] width 61 height 17
type input "1"
click at [498, 190] on select "Manual # of Shows # of Show Days # of Non-Show Days # of Days # of Tickets Sold…" at bounding box center [772, 188] width 61 height 17
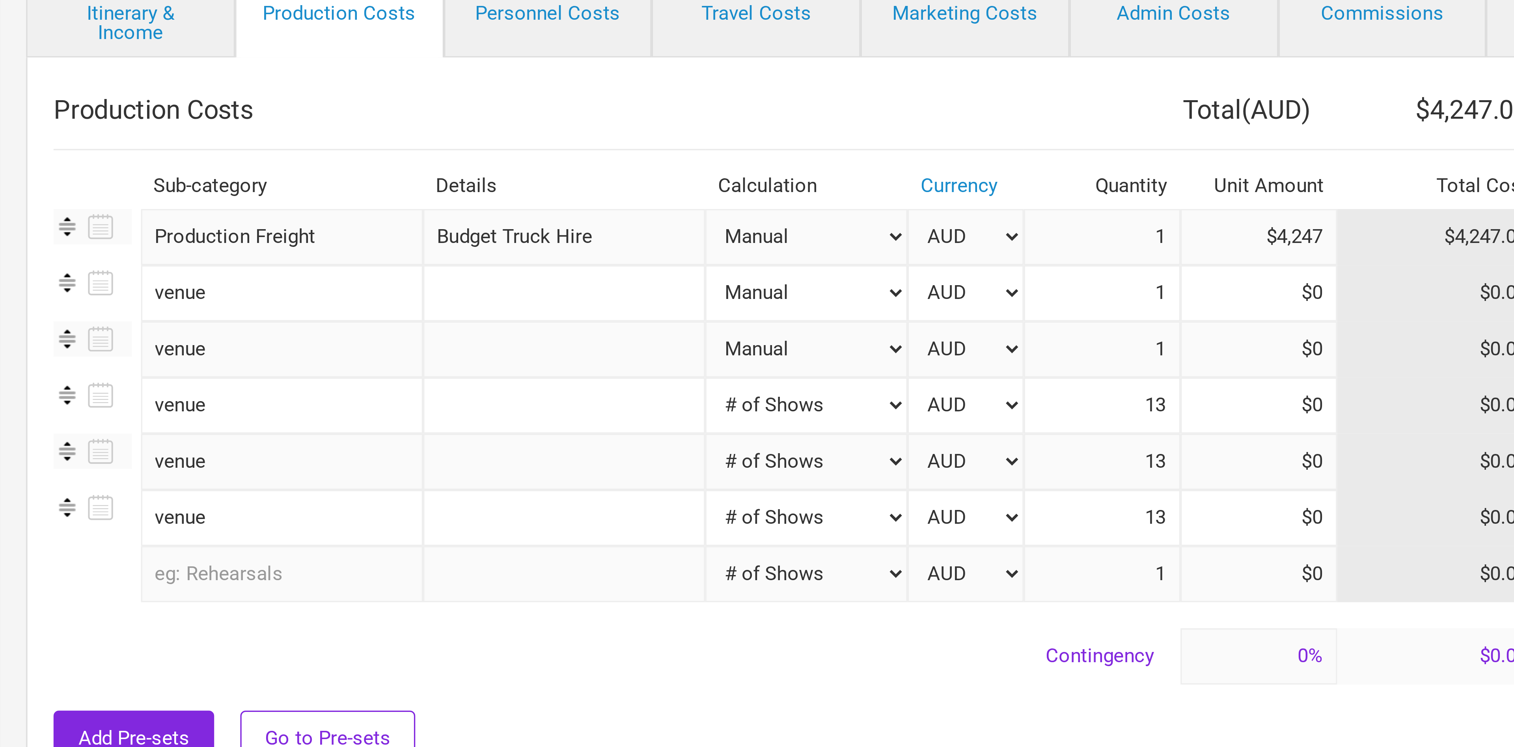
select select "Manual"
click at [498, 181] on select "Manual # of Shows # of Show Days # of Non-Show Days # of Days # of Tickets Sold…" at bounding box center [772, 188] width 61 height 17
type input "1"
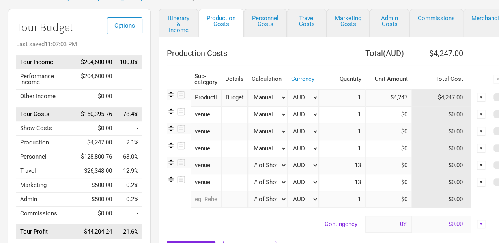
scroll to position [52, 12]
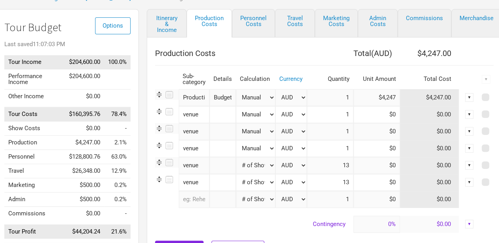
click at [270, 162] on select "Manual # of Shows # of Show Days # of Non-Show Days # of Days # of Tickets Sold…" at bounding box center [255, 165] width 39 height 17
select select "Manual"
click at [236, 157] on select "Manual # of Shows # of Show Days # of Non-Show Days # of Days # of Tickets Sold…" at bounding box center [255, 165] width 39 height 17
type input "1"
click at [270, 181] on select "Manual # of Shows # of Show Days # of Non-Show Days # of Days # of Tickets Sold…" at bounding box center [255, 182] width 39 height 17
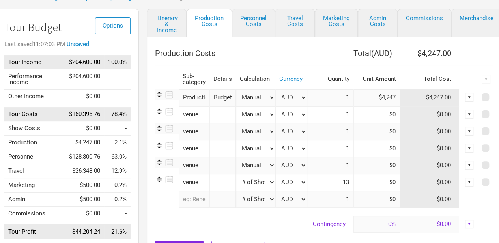
select select "Manual"
click at [236, 174] on select "Manual # of Shows # of Show Days # of Non-Show Days # of Days # of Tickets Sold…" at bounding box center [255, 182] width 39 height 17
type input "1"
click at [268, 200] on select "Manual # of Shows # of Show Days # of Non-Show Days # of Days # of Tickets Sold…" at bounding box center [255, 199] width 39 height 17
click at [268, 216] on td "Contingency" at bounding box center [254, 224] width 198 height 17
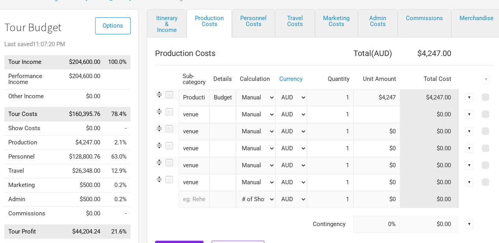
click at [392, 115] on input at bounding box center [376, 114] width 47 height 17
type input "$5,000"
click at [393, 128] on input at bounding box center [376, 131] width 47 height 17
type input "$5,000"
click at [393, 149] on input at bounding box center [376, 148] width 47 height 17
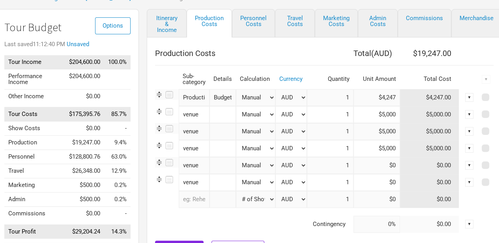
type input "$5,000"
click at [393, 166] on input at bounding box center [376, 165] width 47 height 17
type input "$5,000"
click at [390, 182] on input at bounding box center [376, 182] width 47 height 17
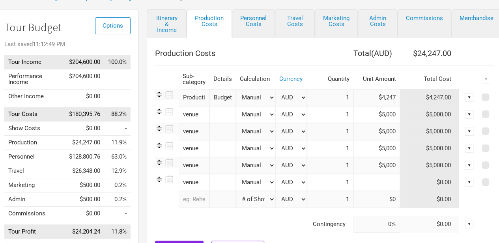
click at [390, 182] on input at bounding box center [376, 182] width 47 height 17
type input "$5,000"
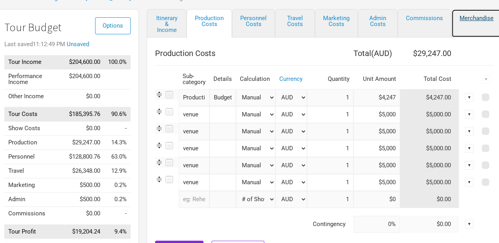
click at [472, 22] on link "Merchandise" at bounding box center [476, 23] width 50 height 28
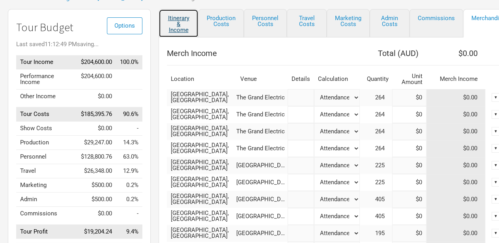
click at [179, 20] on link "Itinerary & Income" at bounding box center [178, 23] width 40 height 28
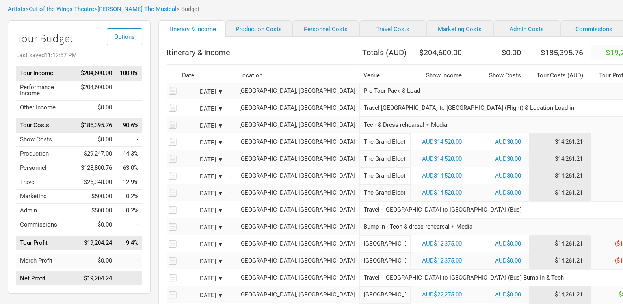
scroll to position [42, 0]
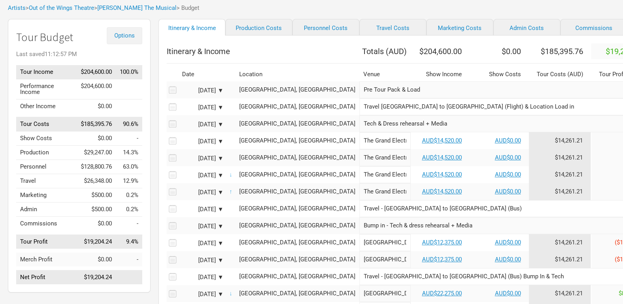
click at [127, 38] on span "Options" at bounding box center [124, 35] width 21 height 7
click at [123, 78] on link "Budget Report" at bounding box center [112, 75] width 42 height 14
